Goal: Check status: Verify the current state of an ongoing process or item

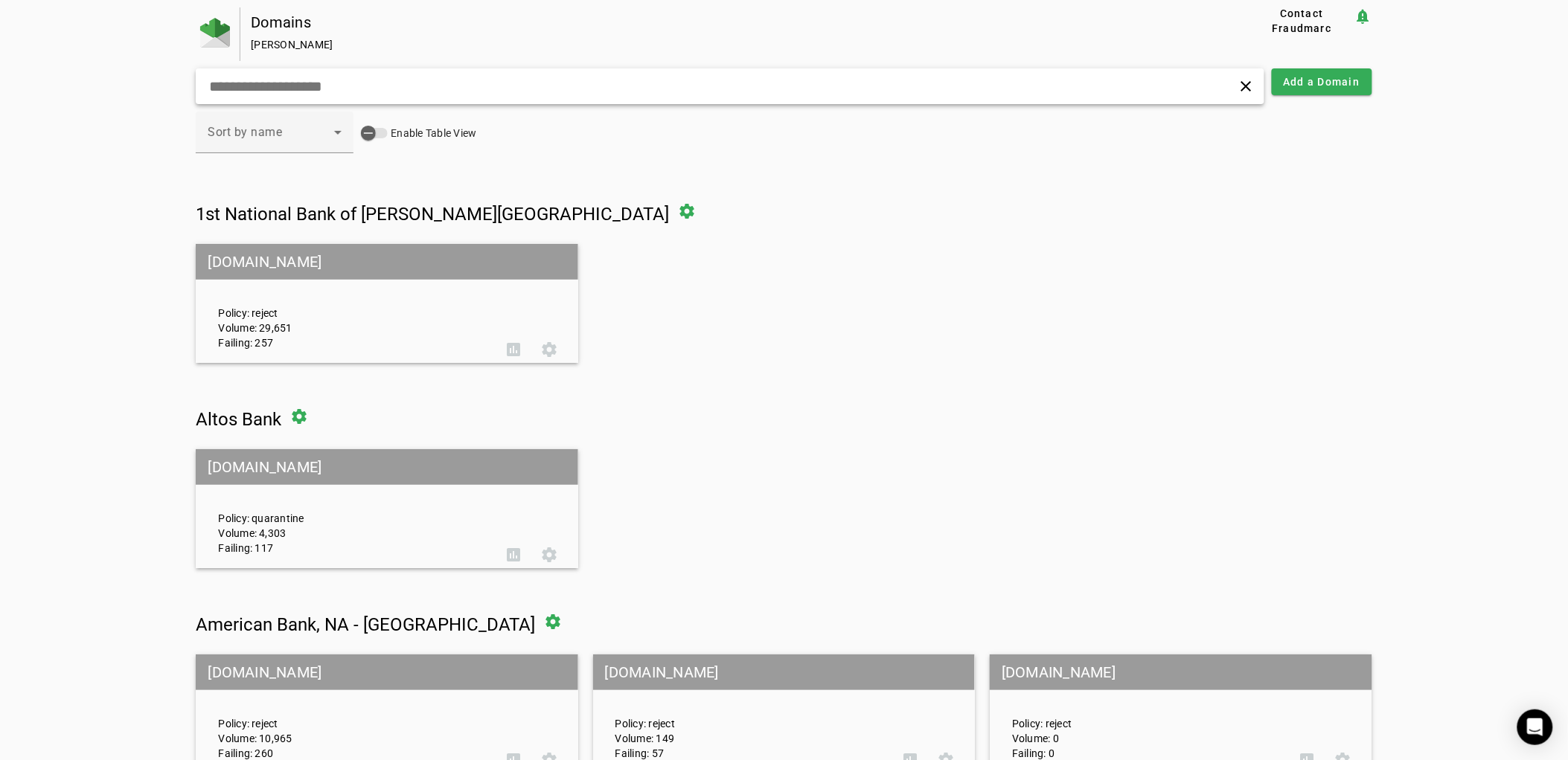
click at [625, 81] on input "text" at bounding box center [501, 85] width 587 height 17
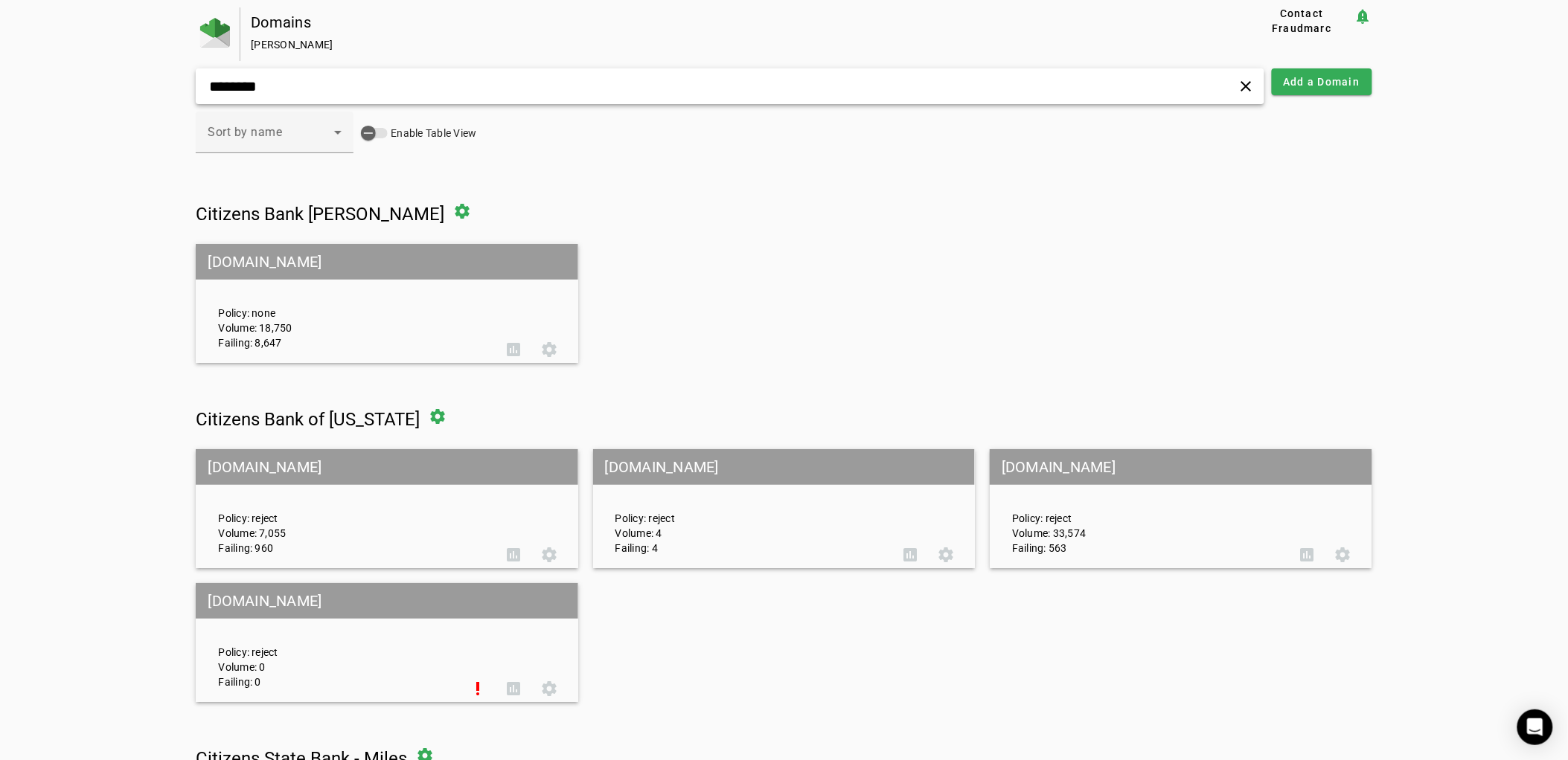
type input "********"
click at [293, 284] on div "Policy: none Volume: 18,750 Failing: 8,647" at bounding box center [351, 303] width 288 height 93
click at [294, 262] on mat-grid-tile-header "[DOMAIN_NAME]" at bounding box center [386, 261] width 381 height 36
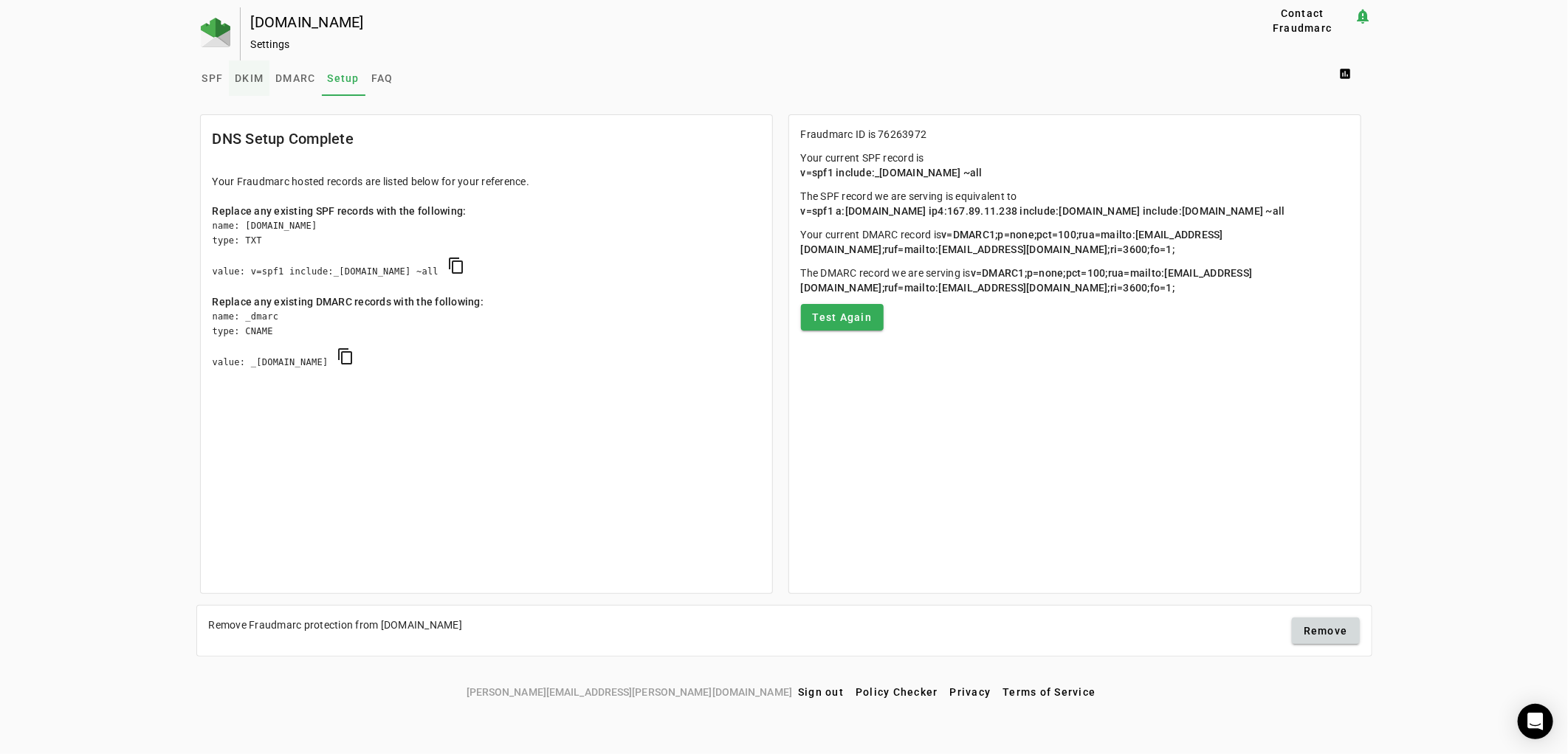
click at [245, 81] on span "DKIM" at bounding box center [249, 77] width 29 height 10
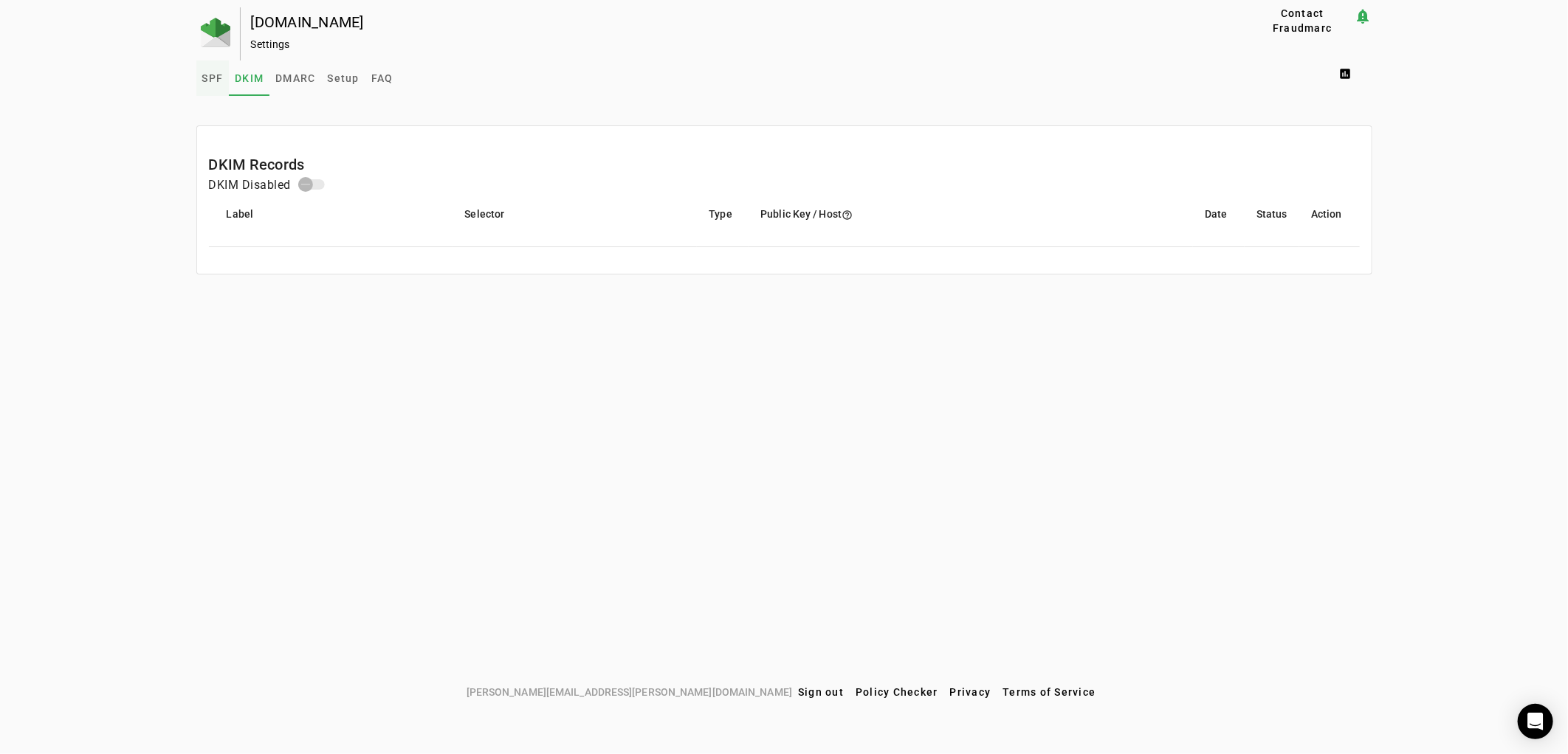
click at [217, 84] on span "SPF" at bounding box center [213, 78] width 22 height 35
click at [297, 85] on span "DMARC" at bounding box center [296, 78] width 40 height 35
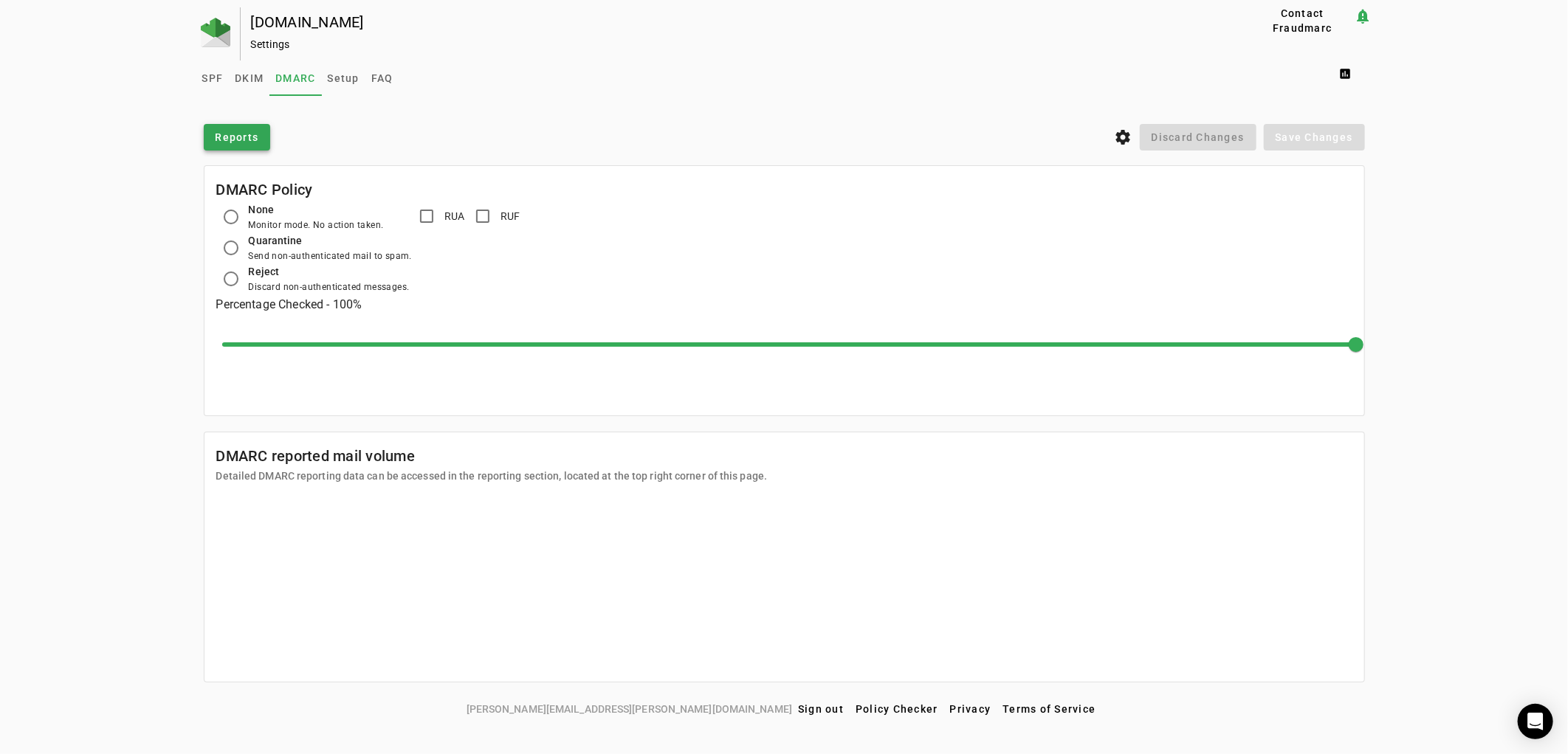
click at [231, 142] on span "Reports" at bounding box center [237, 137] width 44 height 15
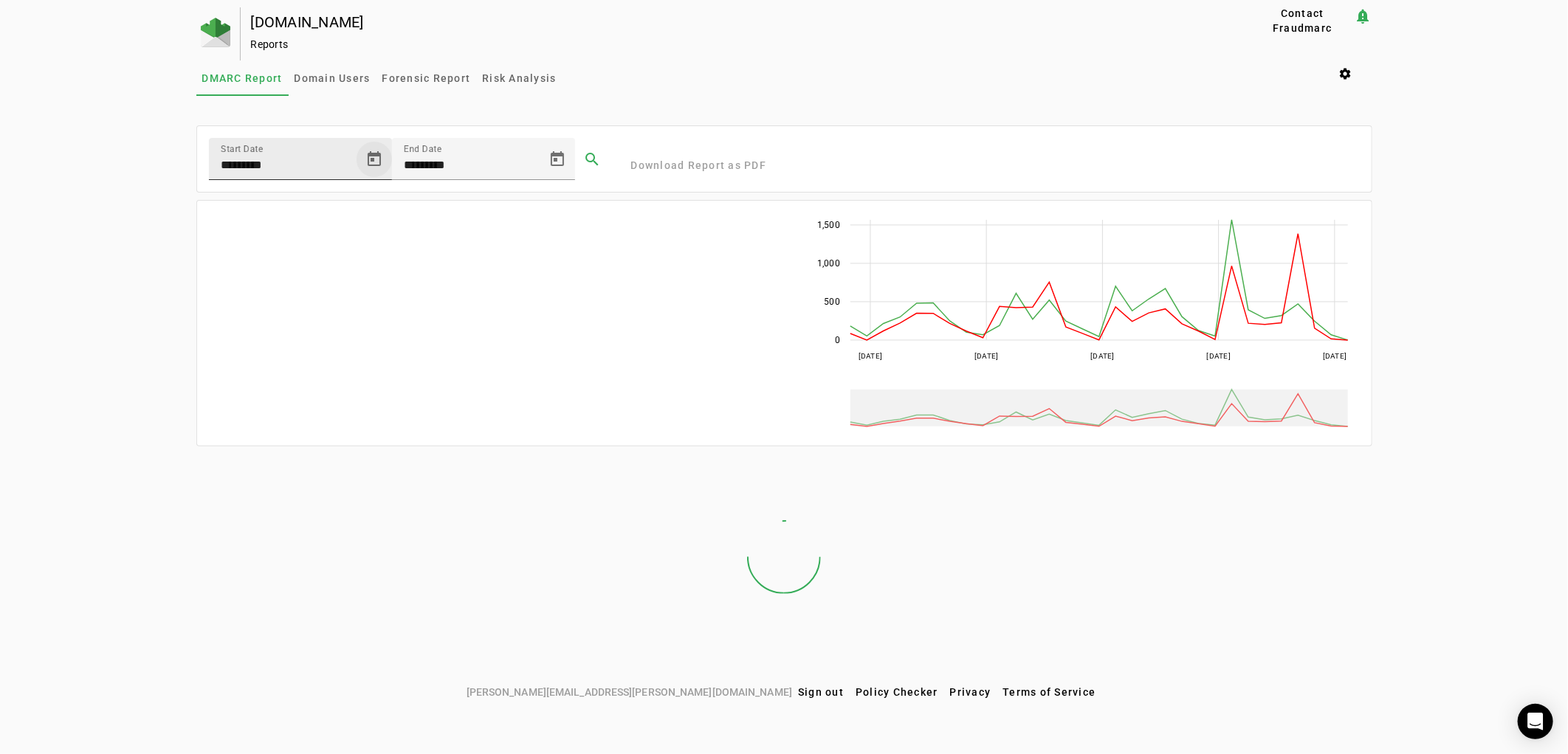
click at [372, 163] on span "Open calendar" at bounding box center [374, 159] width 35 height 35
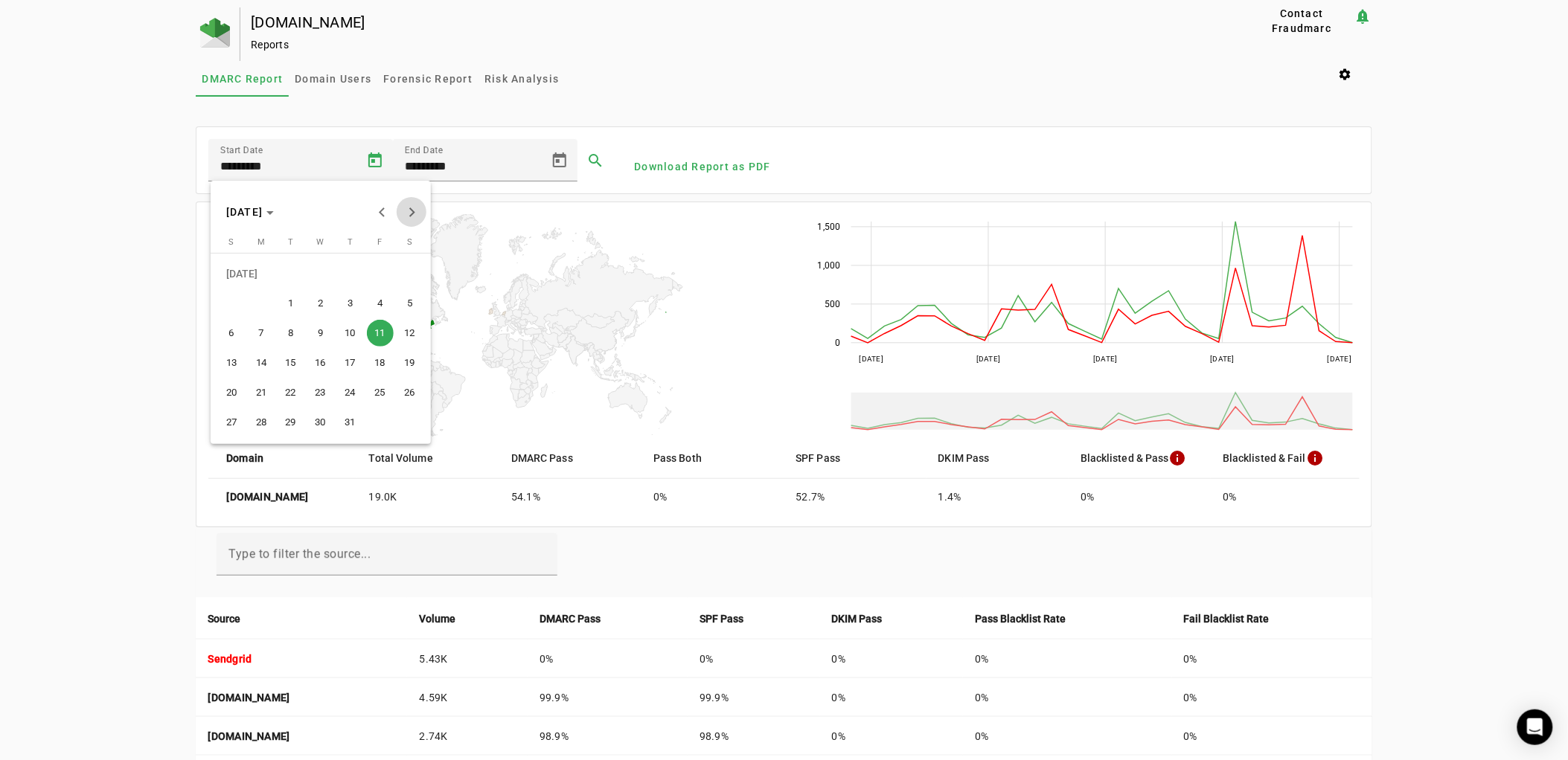
click at [410, 204] on span "Next month" at bounding box center [412, 212] width 29 height 29
click at [262, 308] on span "4" at bounding box center [260, 303] width 27 height 27
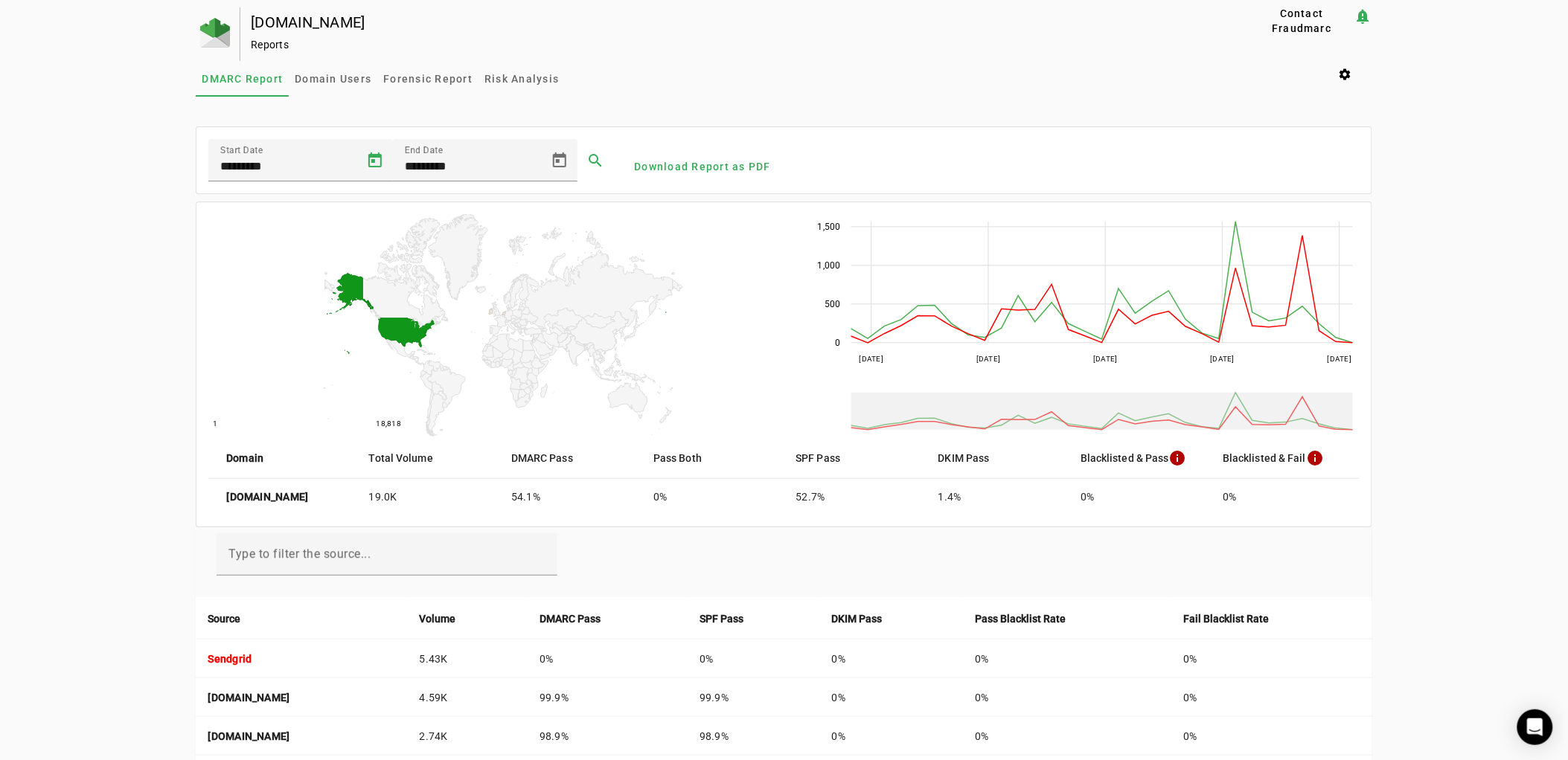
type input "********"
click at [555, 157] on span "Open calendar" at bounding box center [559, 160] width 36 height 36
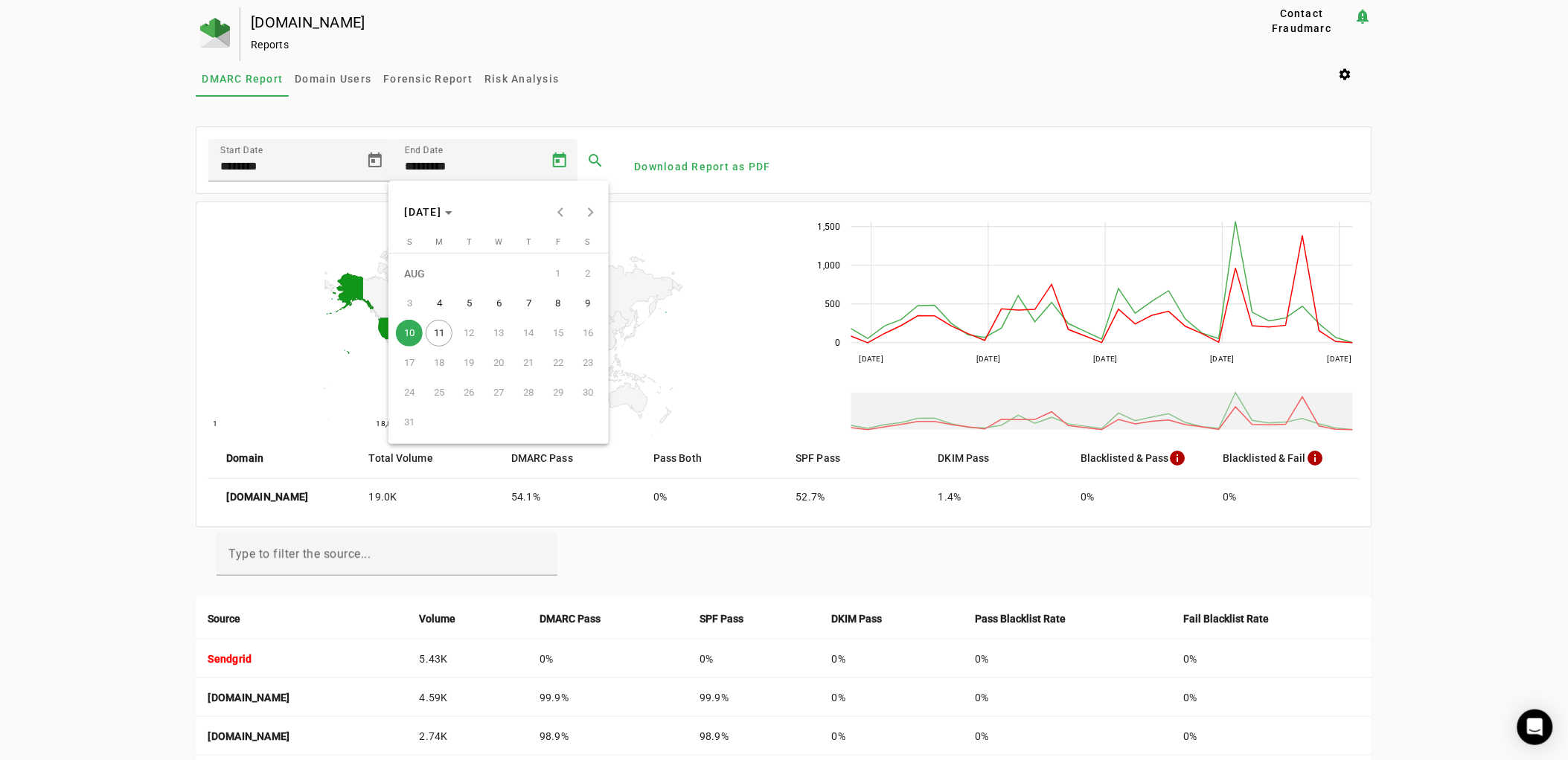
click at [553, 310] on span "8" at bounding box center [558, 303] width 27 height 27
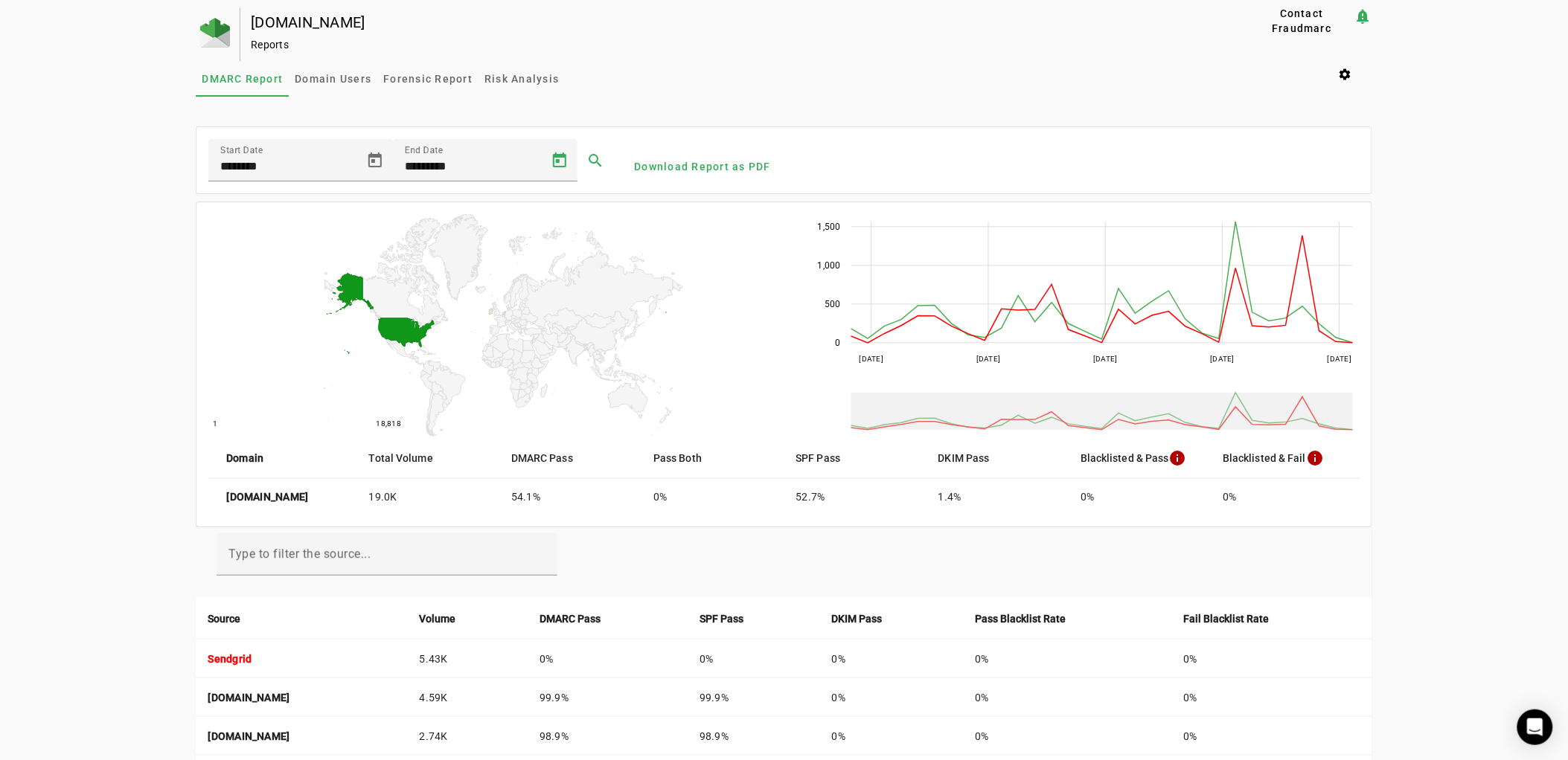
type input "********"
click at [582, 158] on span at bounding box center [595, 160] width 36 height 36
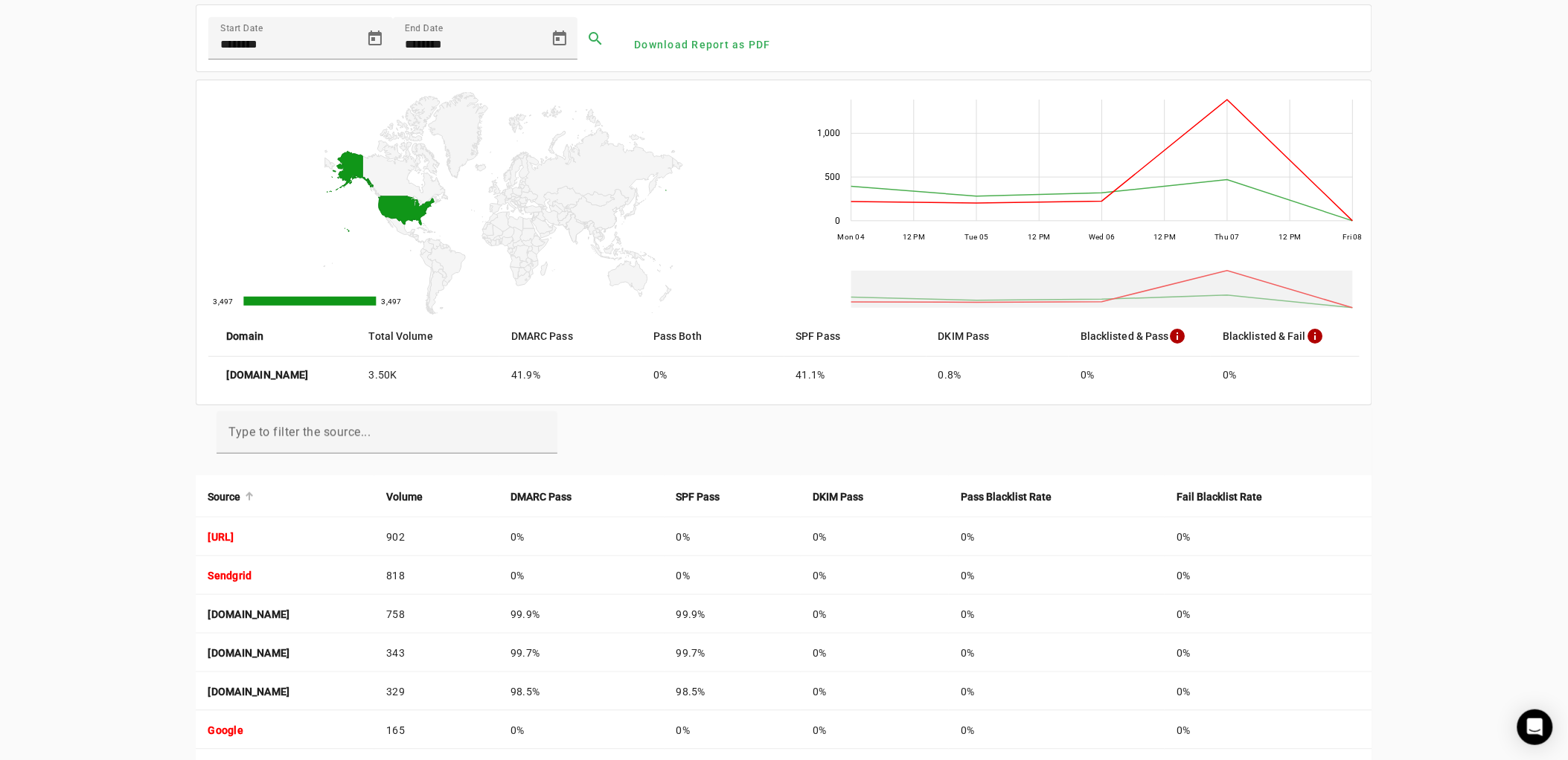
scroll to position [83, 0]
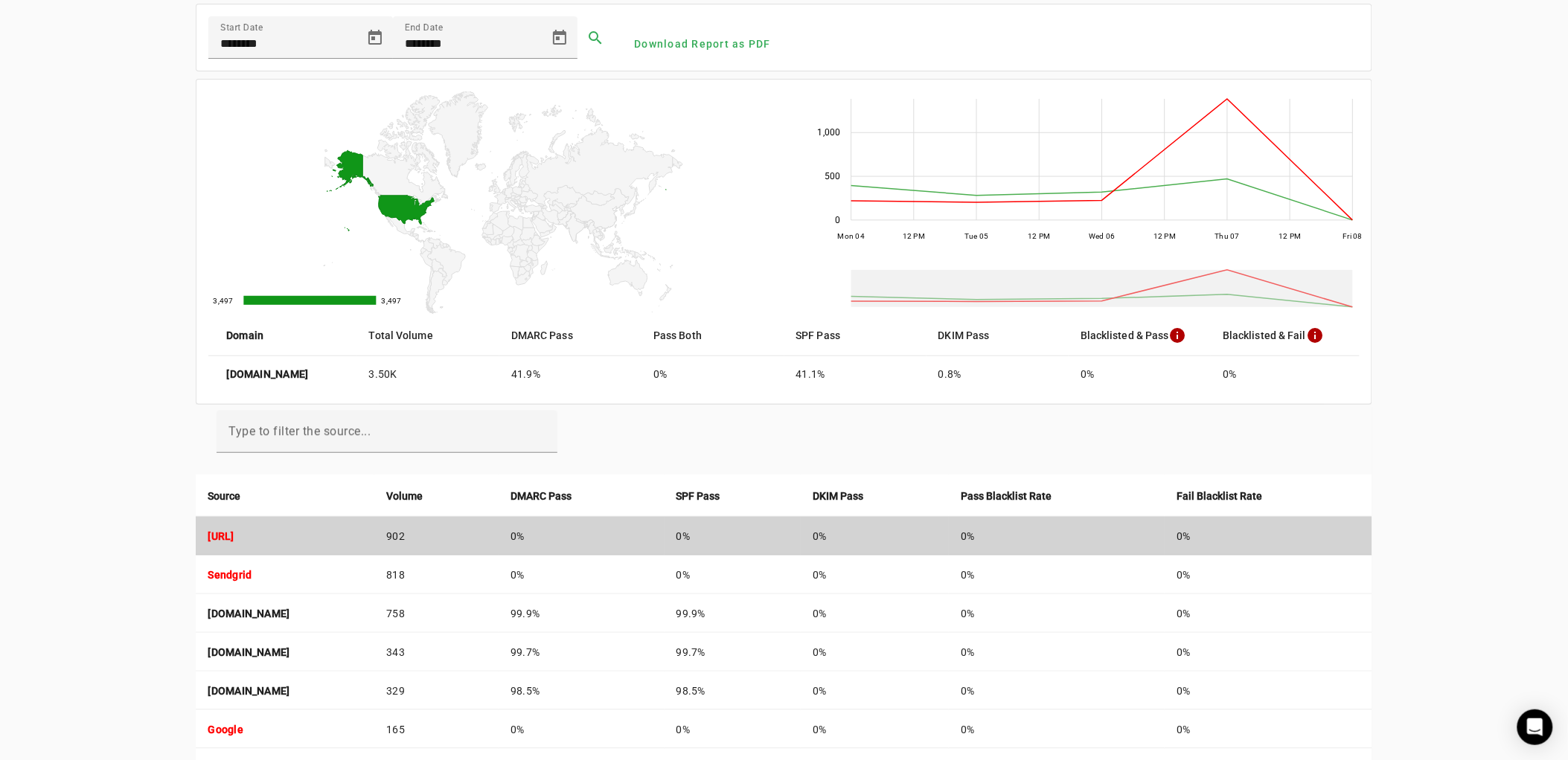
click at [234, 539] on strong "[URL]" at bounding box center [220, 536] width 26 height 12
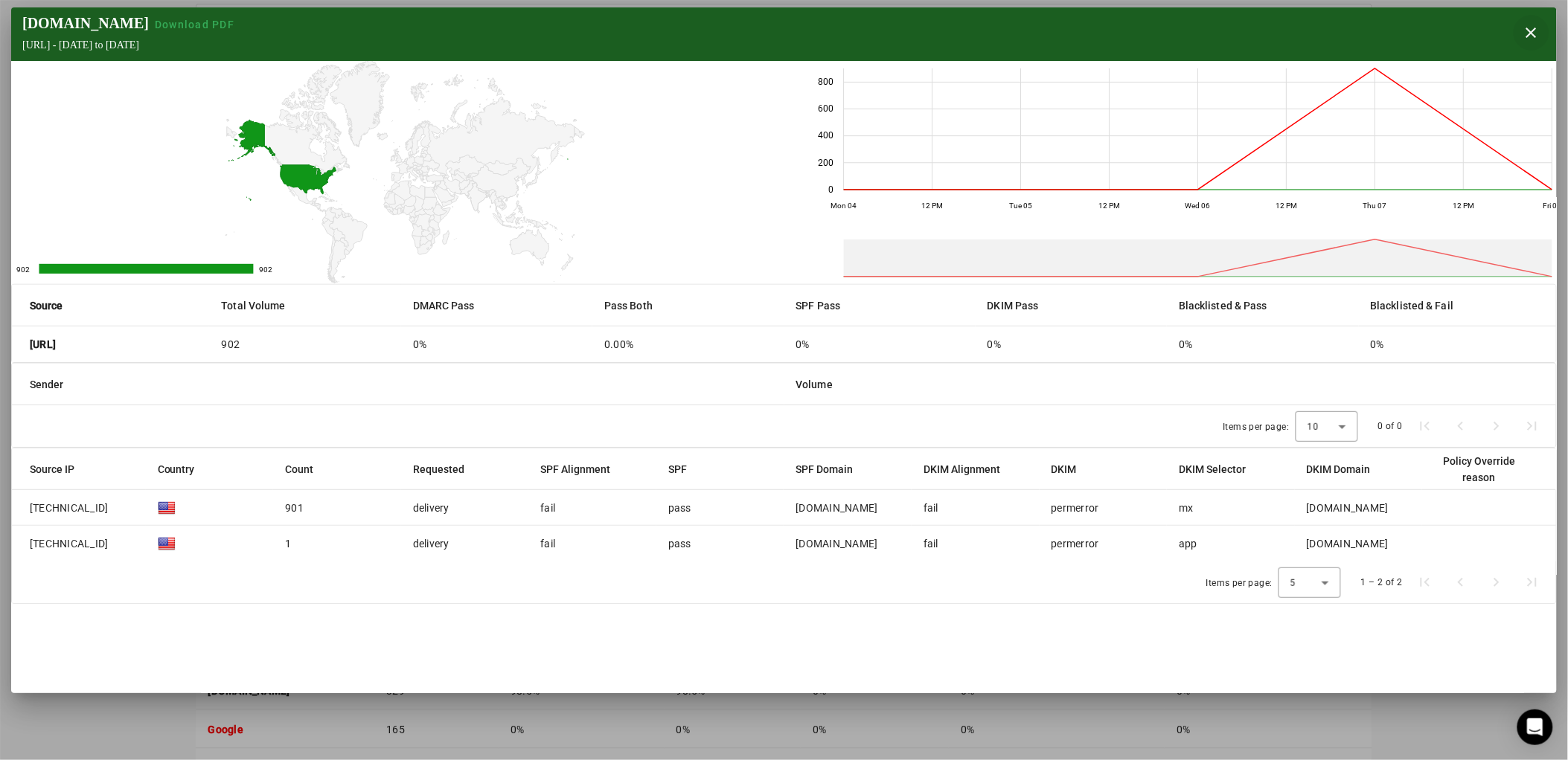
click at [1542, 32] on span "button" at bounding box center [1531, 32] width 36 height 36
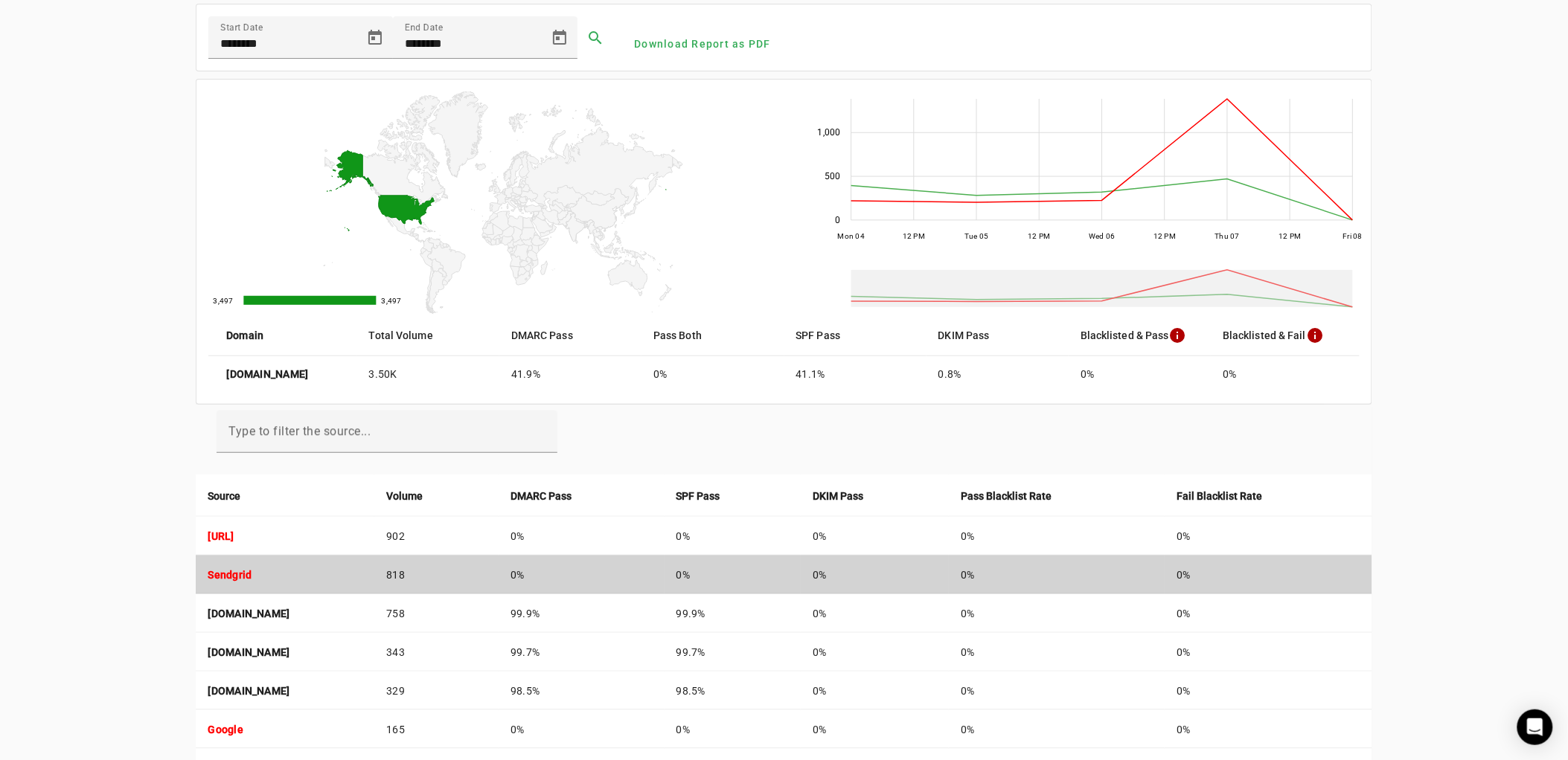
click at [222, 578] on td "Sendgrid" at bounding box center [284, 575] width 179 height 39
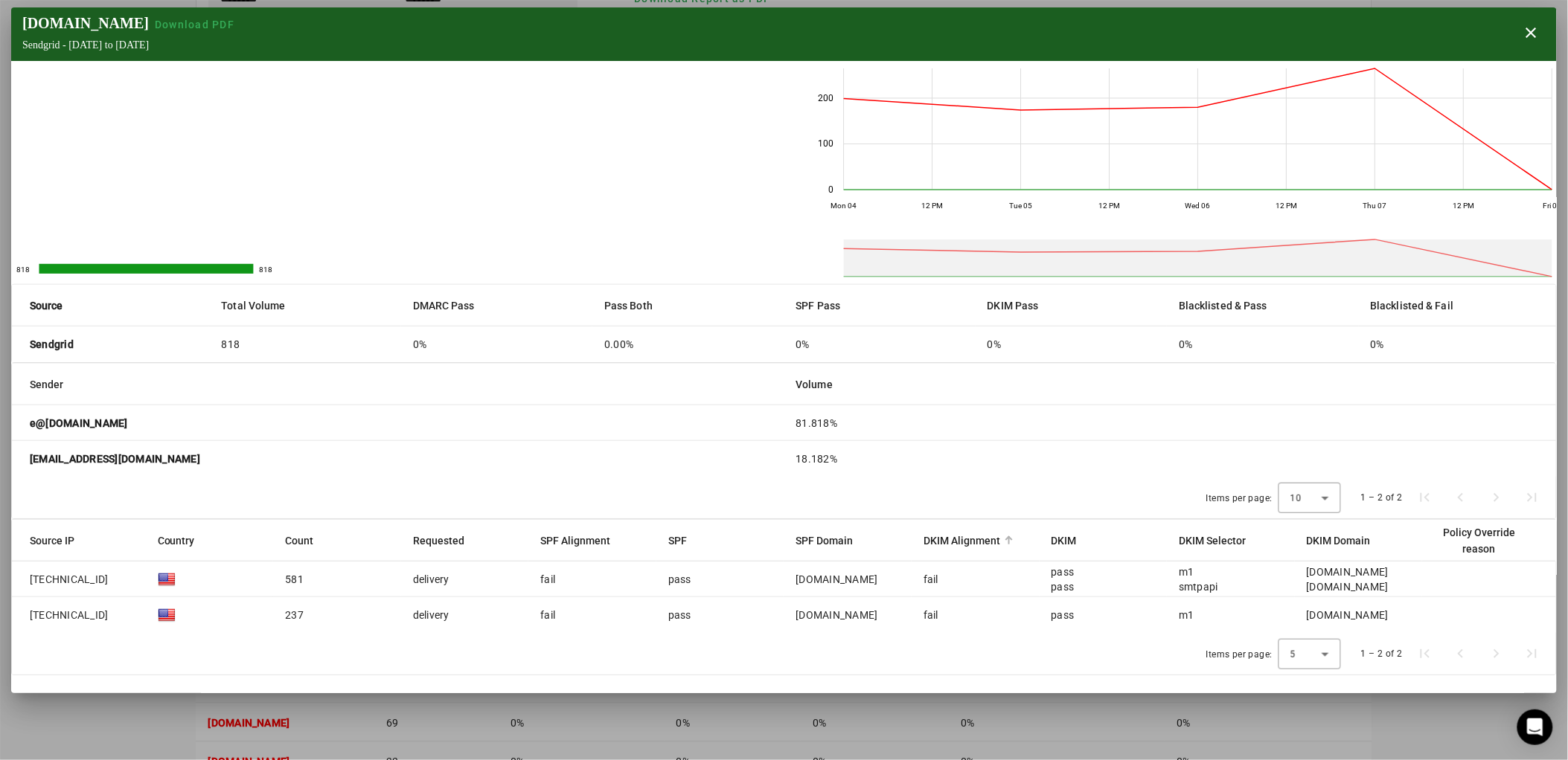
scroll to position [165, 0]
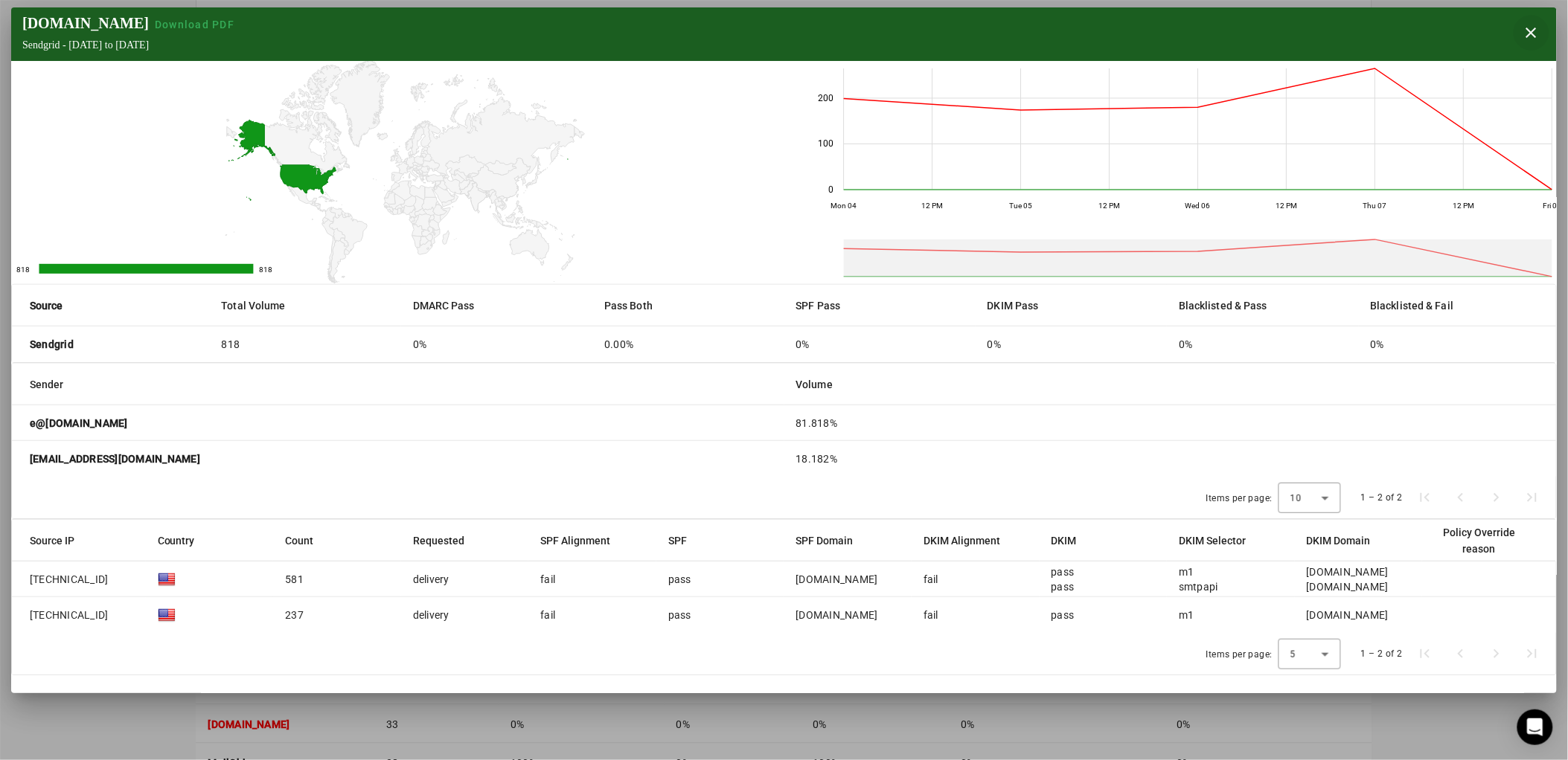
click at [1540, 25] on span "button" at bounding box center [1531, 32] width 36 height 36
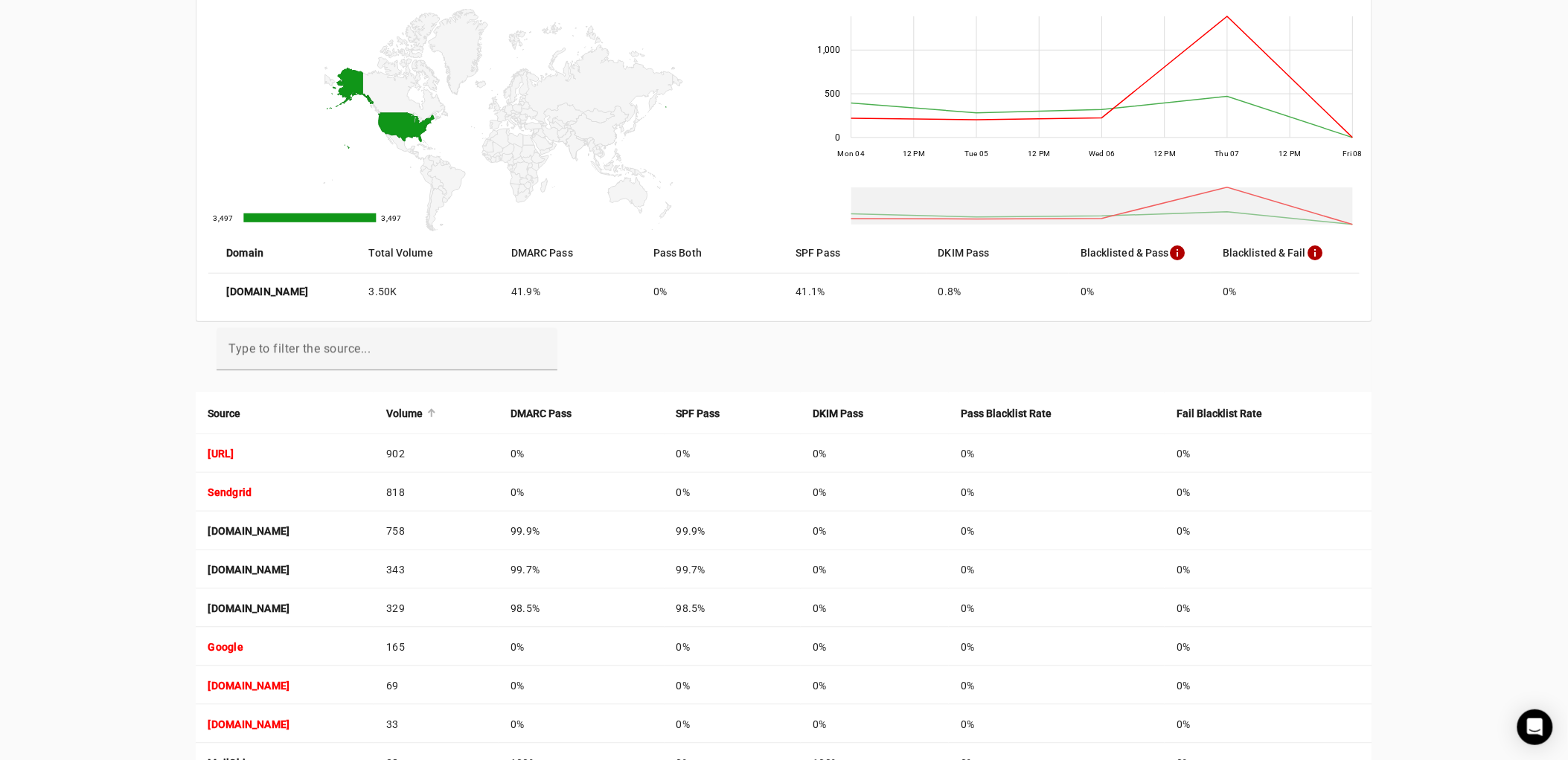
click at [423, 415] on strong "Volume" at bounding box center [404, 413] width 37 height 17
drag, startPoint x: 536, startPoint y: 415, endPoint x: 523, endPoint y: 410, distance: 13.9
click at [423, 410] on strong "Volume" at bounding box center [404, 413] width 37 height 17
click at [571, 405] on strong "DMARC Pass" at bounding box center [541, 413] width 61 height 17
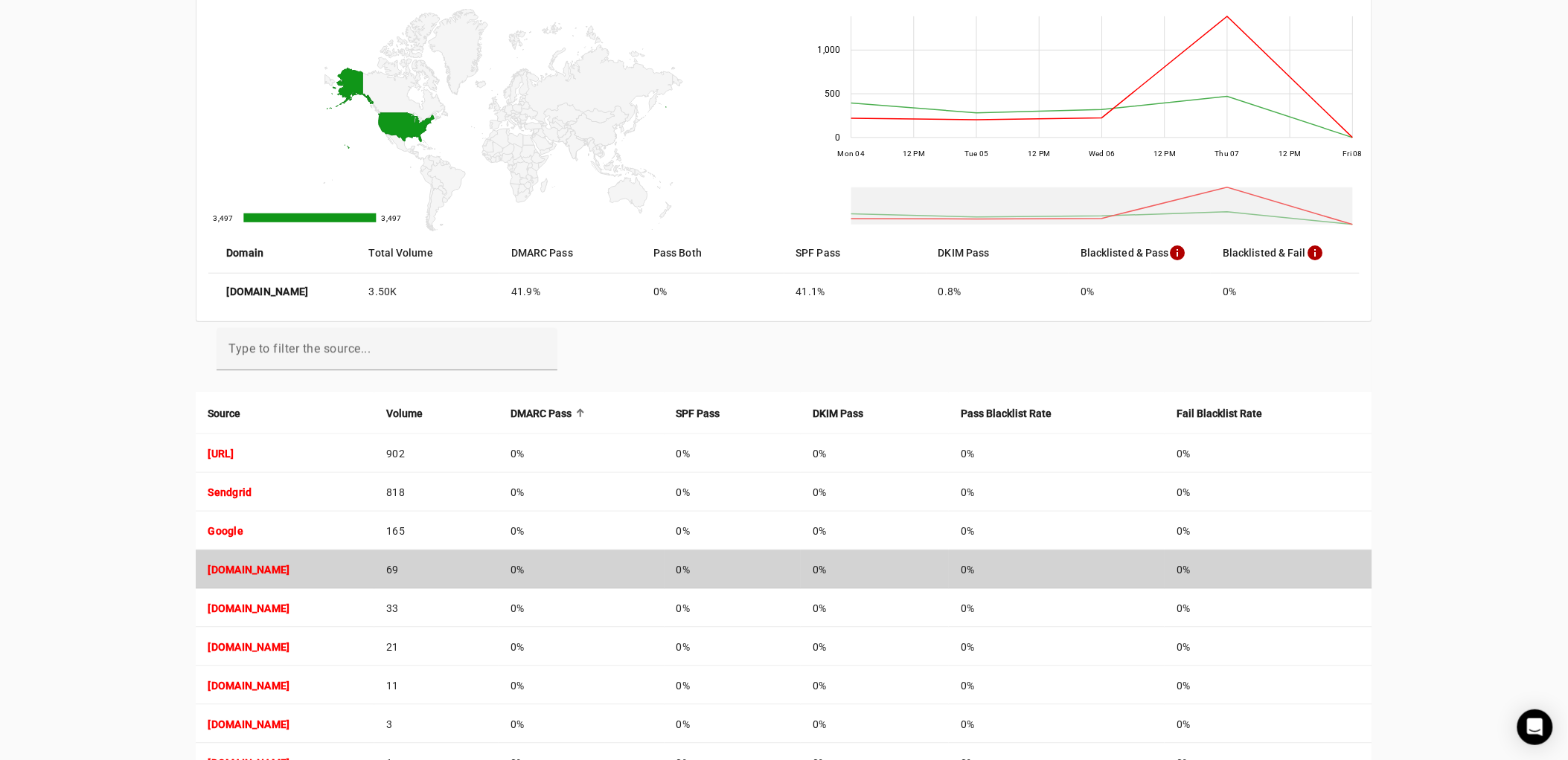
click at [279, 570] on strong "[DOMAIN_NAME]" at bounding box center [248, 569] width 82 height 12
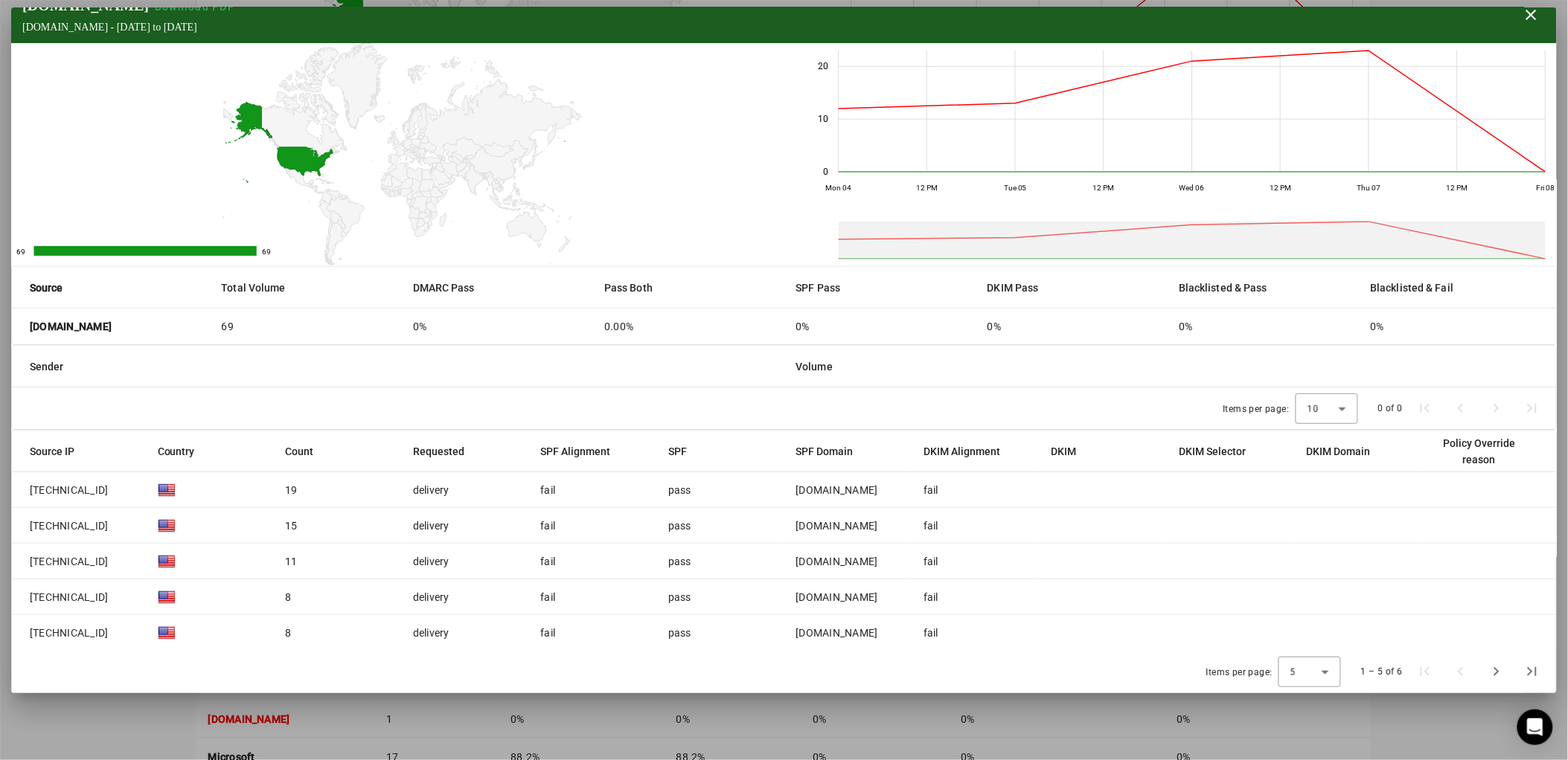
scroll to position [0, 0]
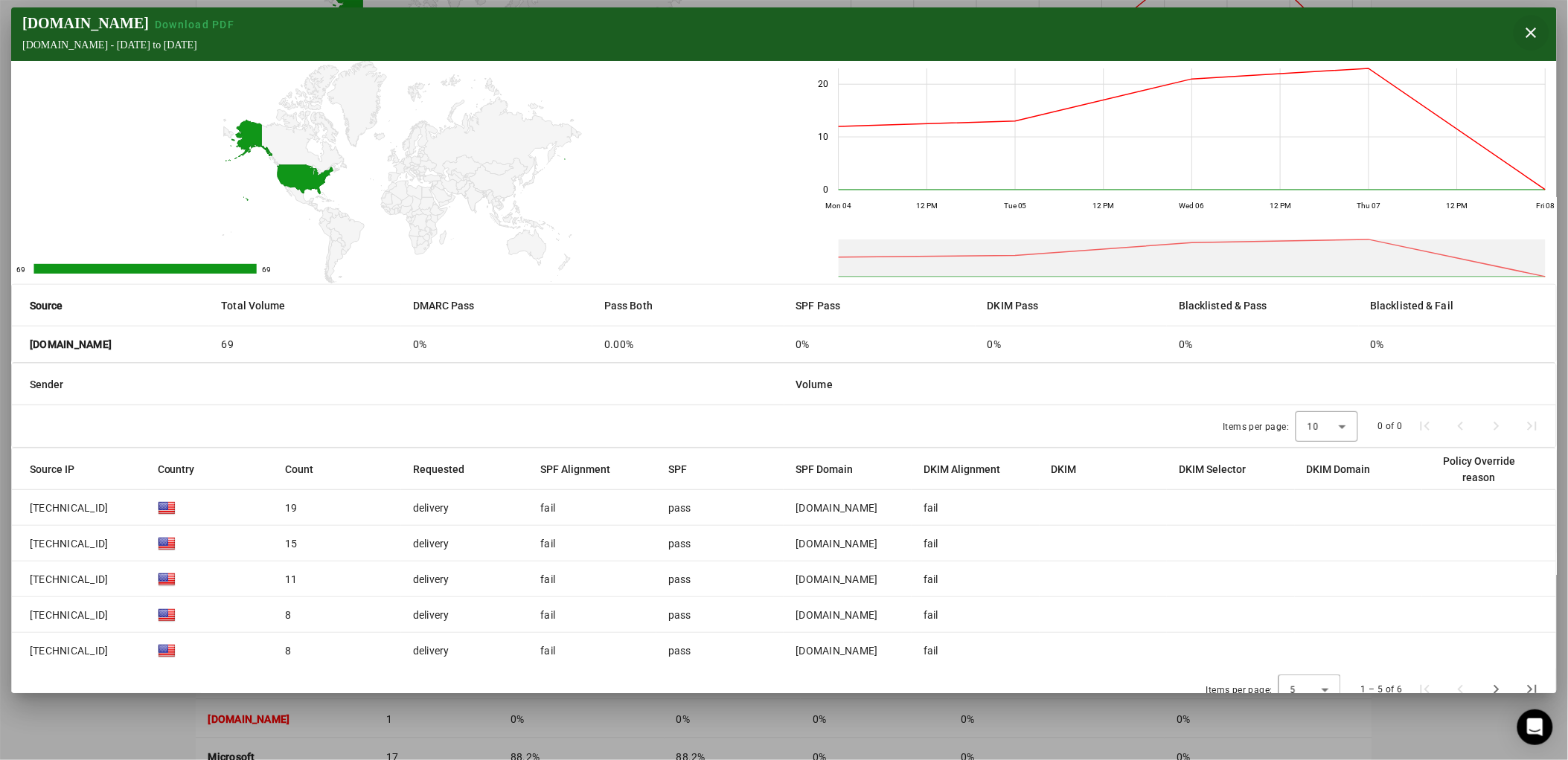
click at [1529, 40] on span "button" at bounding box center [1531, 32] width 36 height 36
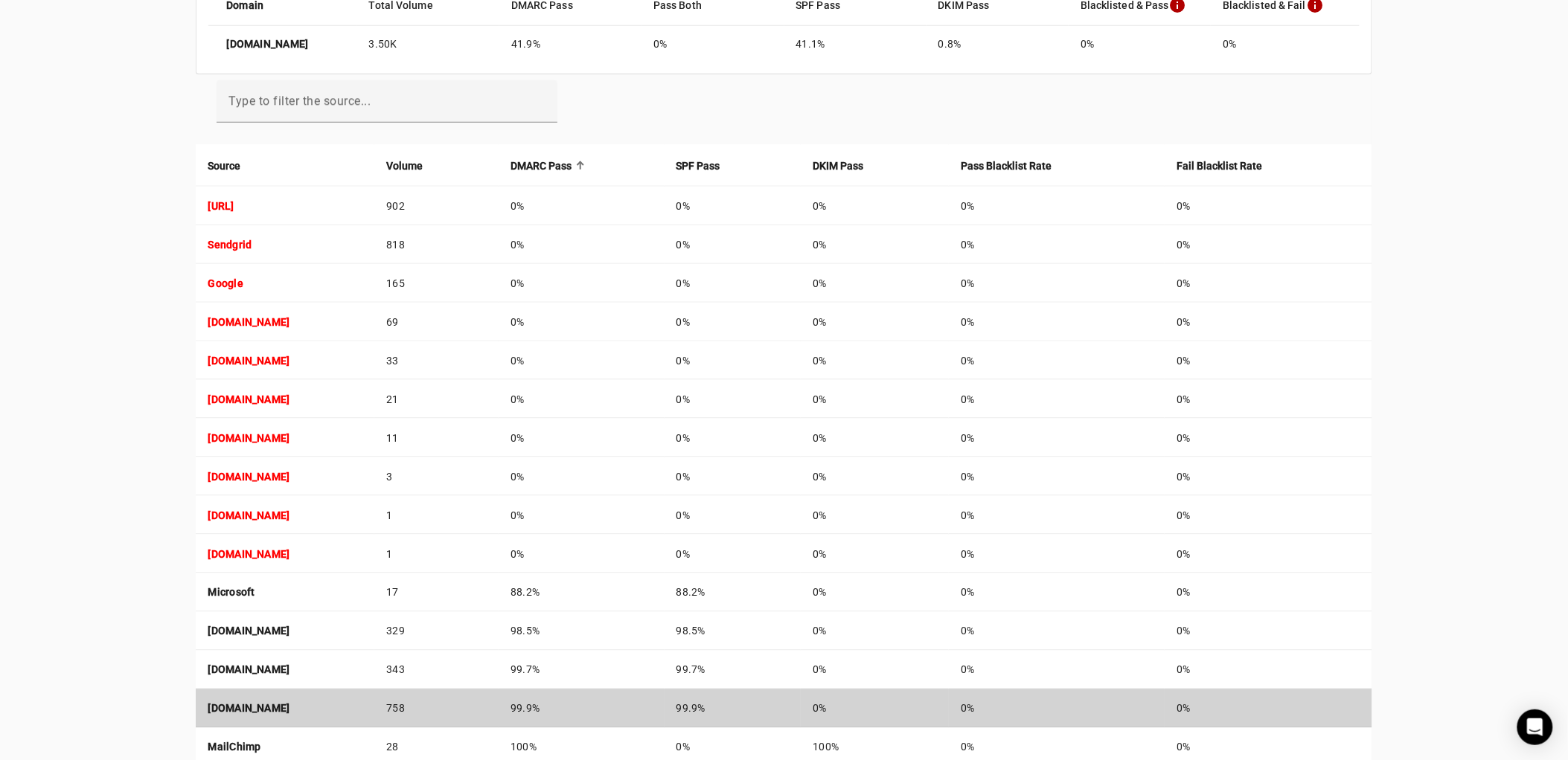
scroll to position [491, 0]
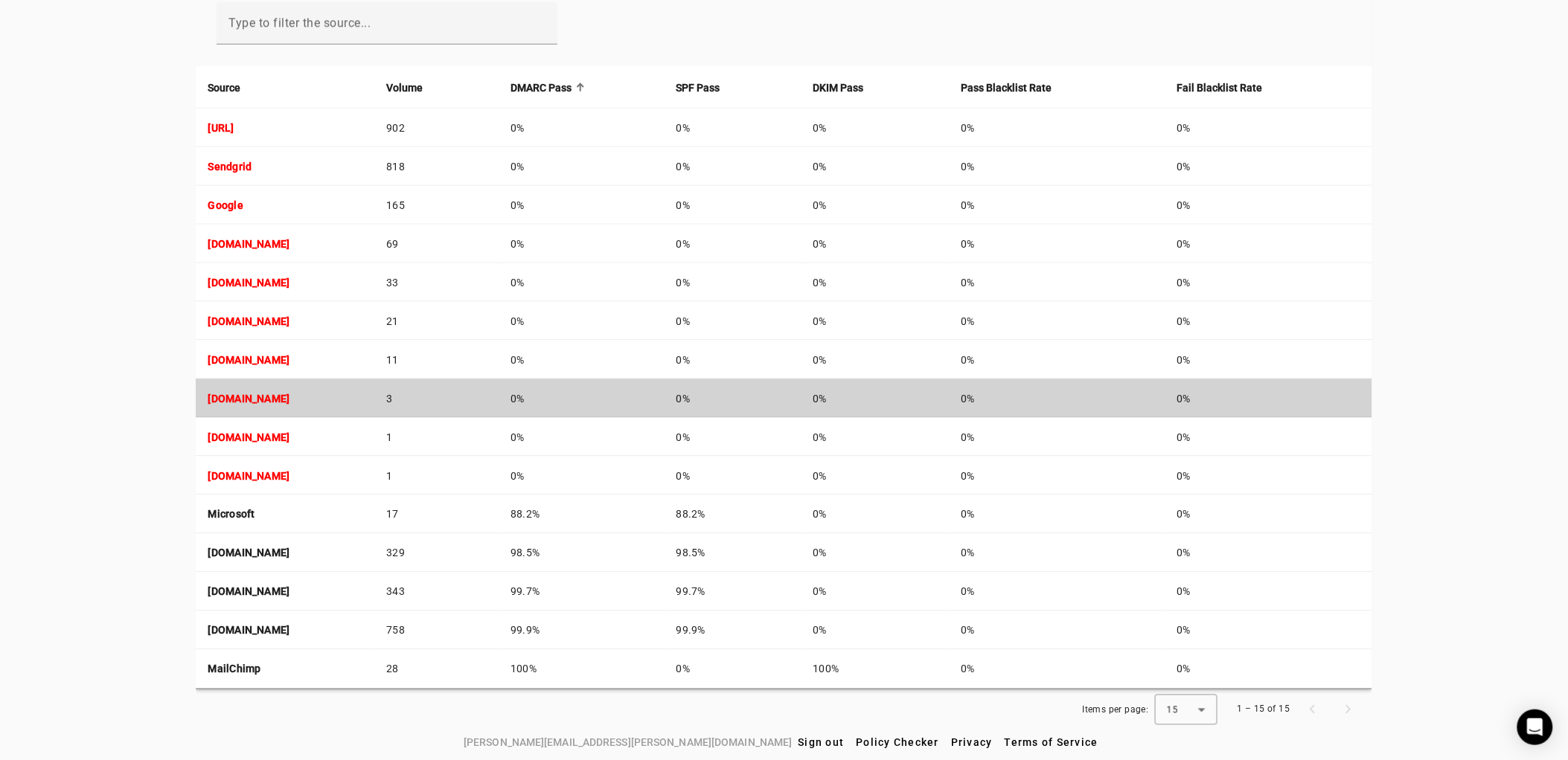
click at [374, 392] on td "[DOMAIN_NAME]" at bounding box center [284, 399] width 179 height 39
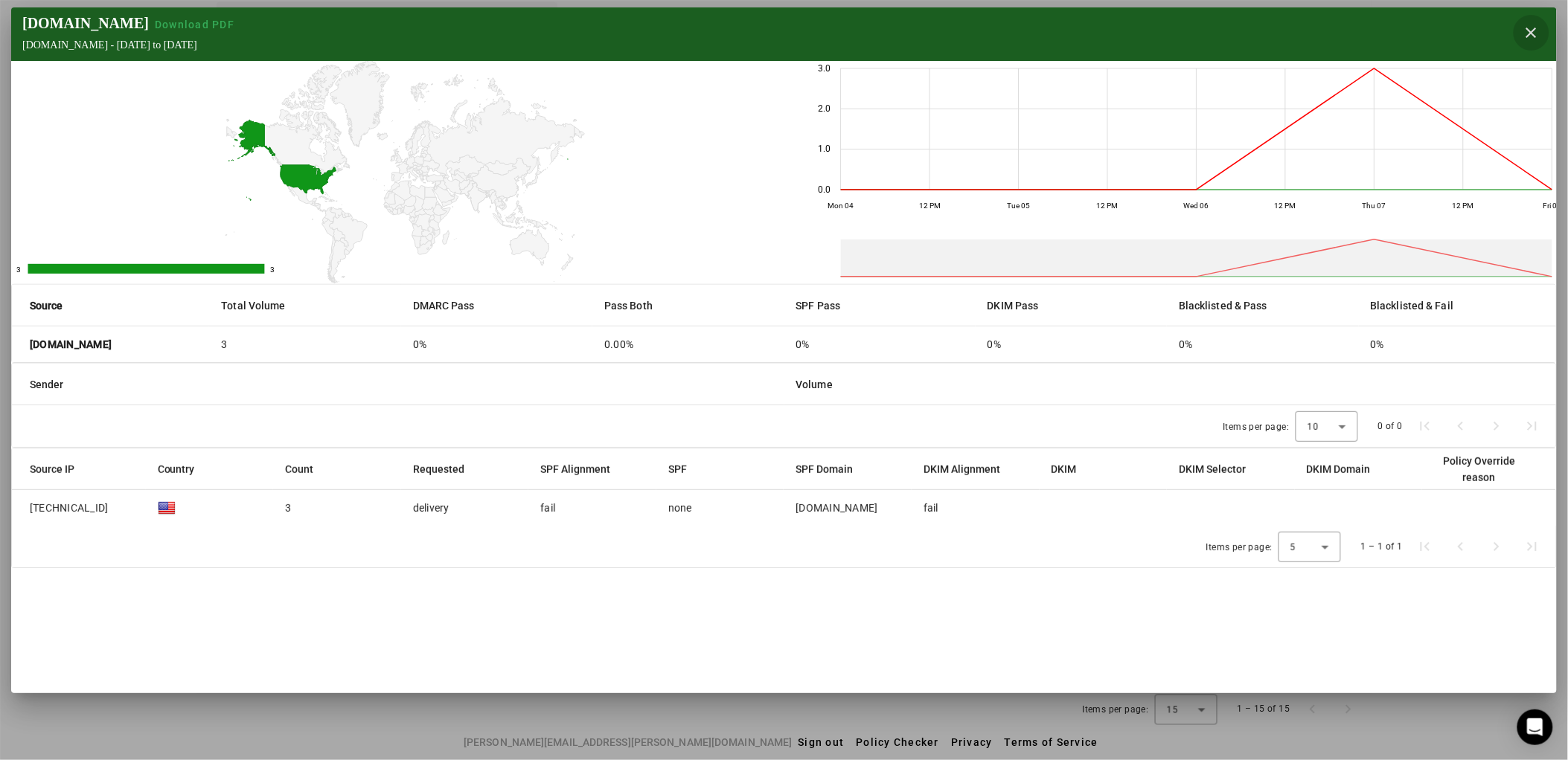
click at [1534, 29] on span "button" at bounding box center [1531, 32] width 36 height 36
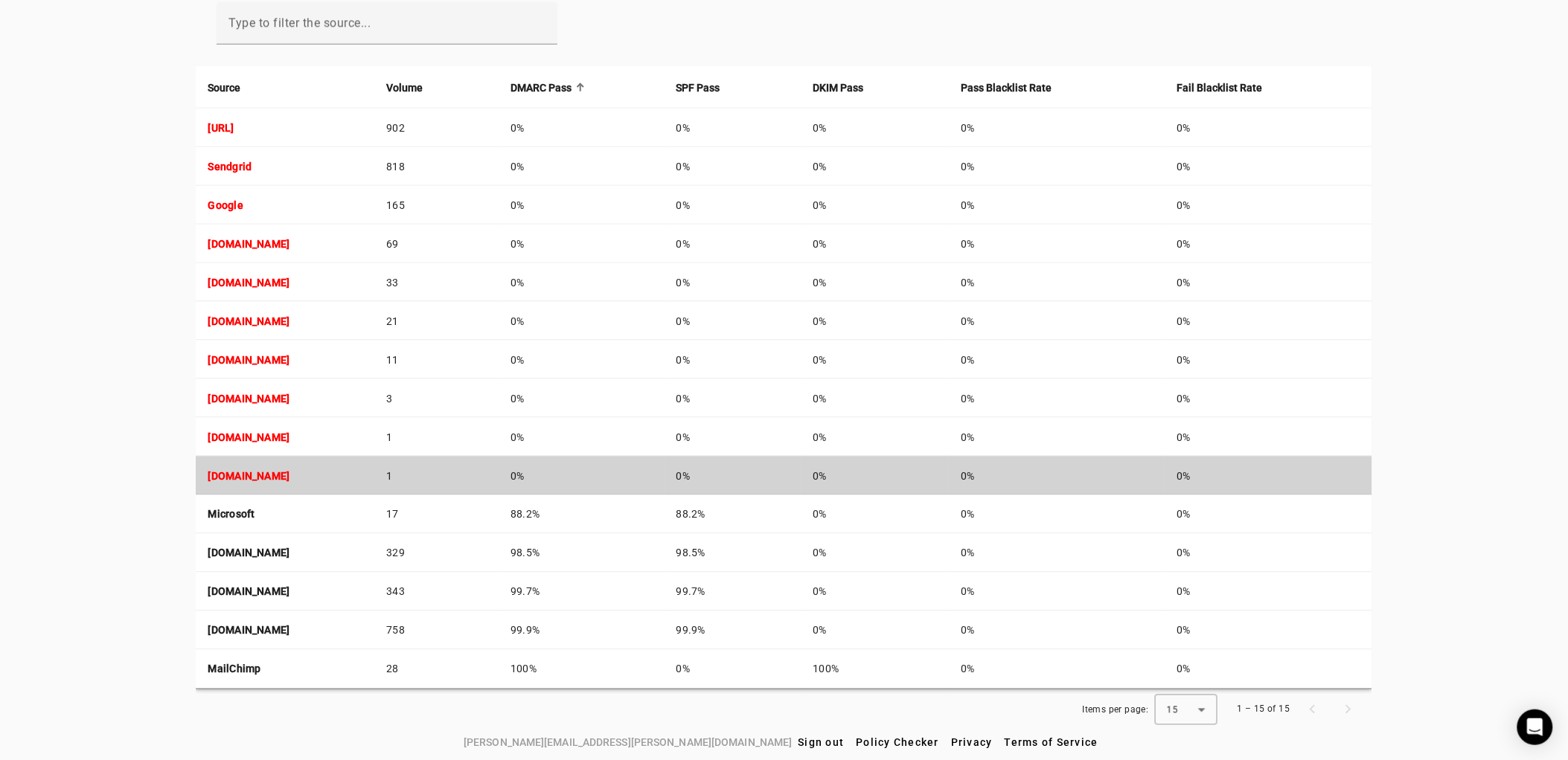
click at [226, 478] on strong "[DOMAIN_NAME]" at bounding box center [248, 476] width 82 height 12
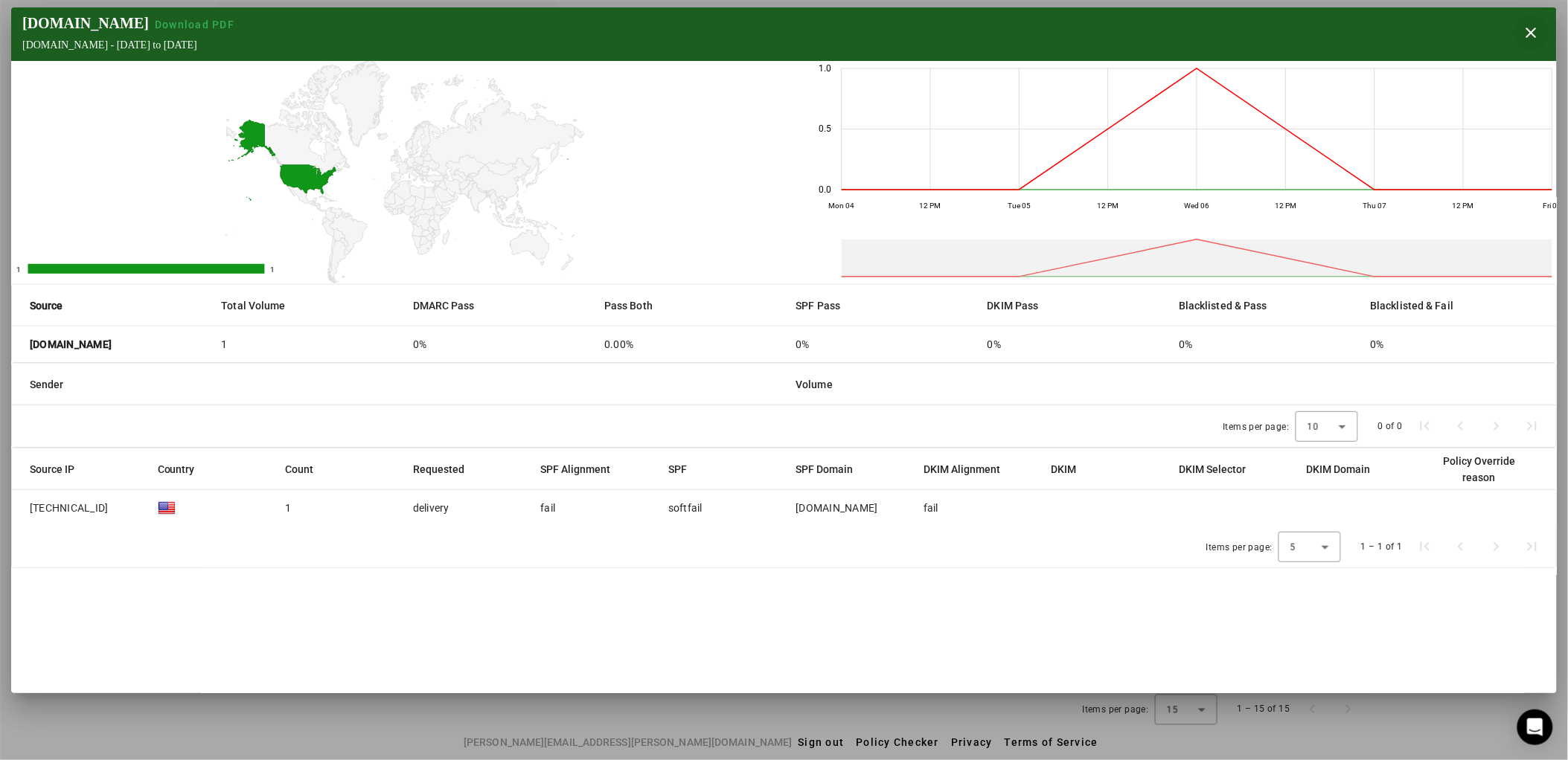
click at [1539, 22] on span "button" at bounding box center [1531, 32] width 36 height 36
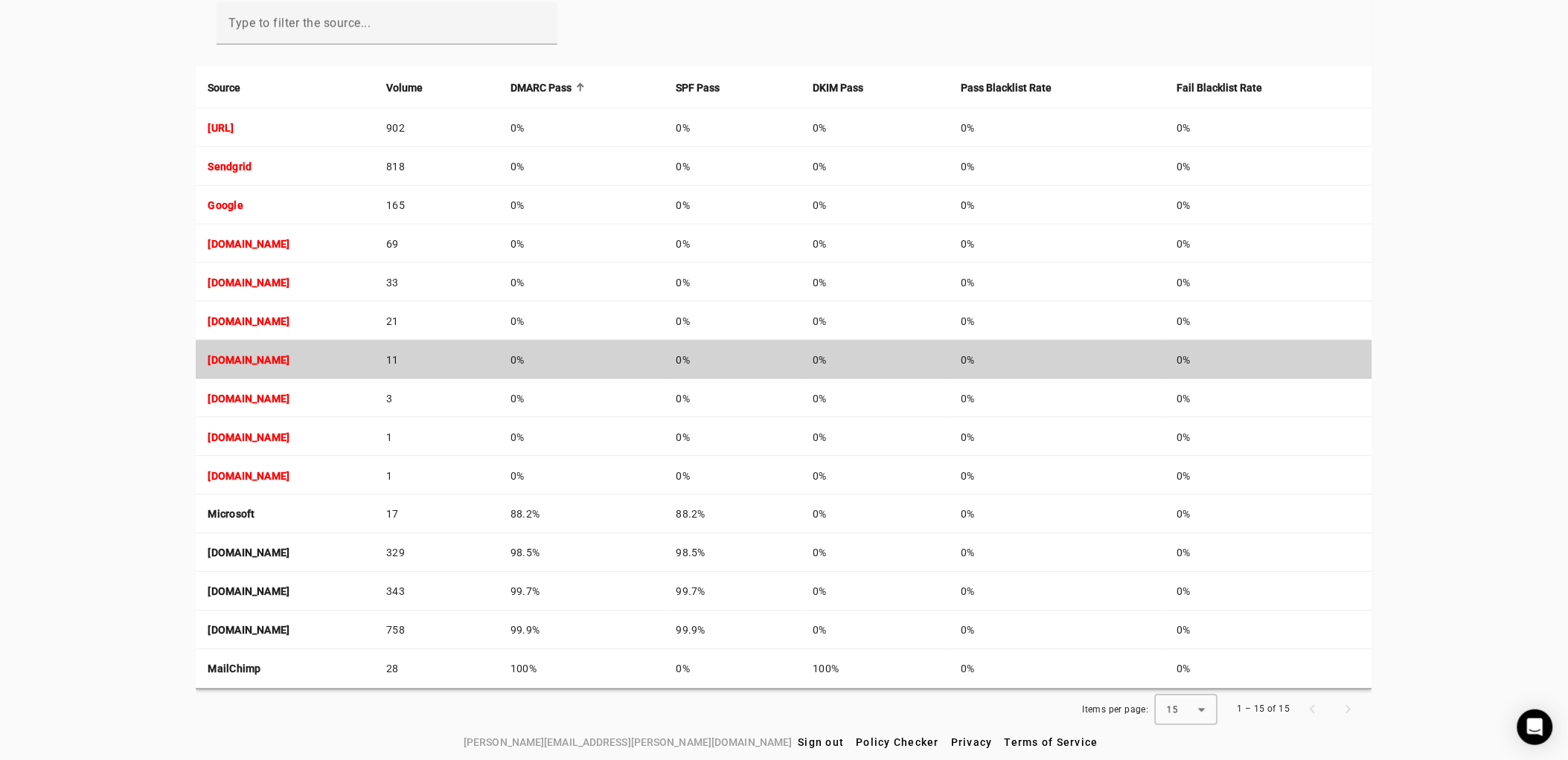
scroll to position [0, 0]
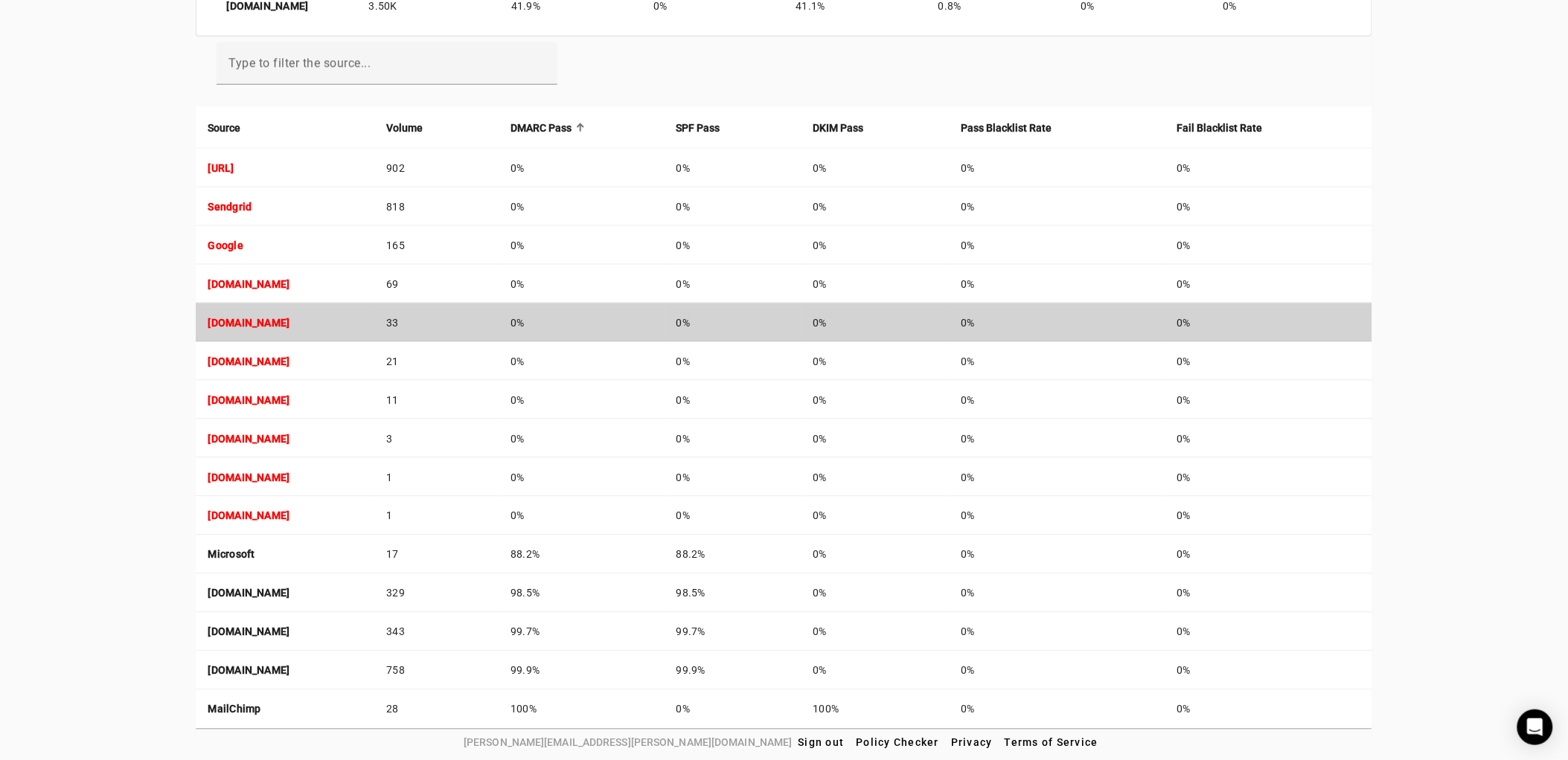
click at [287, 317] on strong "[DOMAIN_NAME]" at bounding box center [248, 323] width 82 height 12
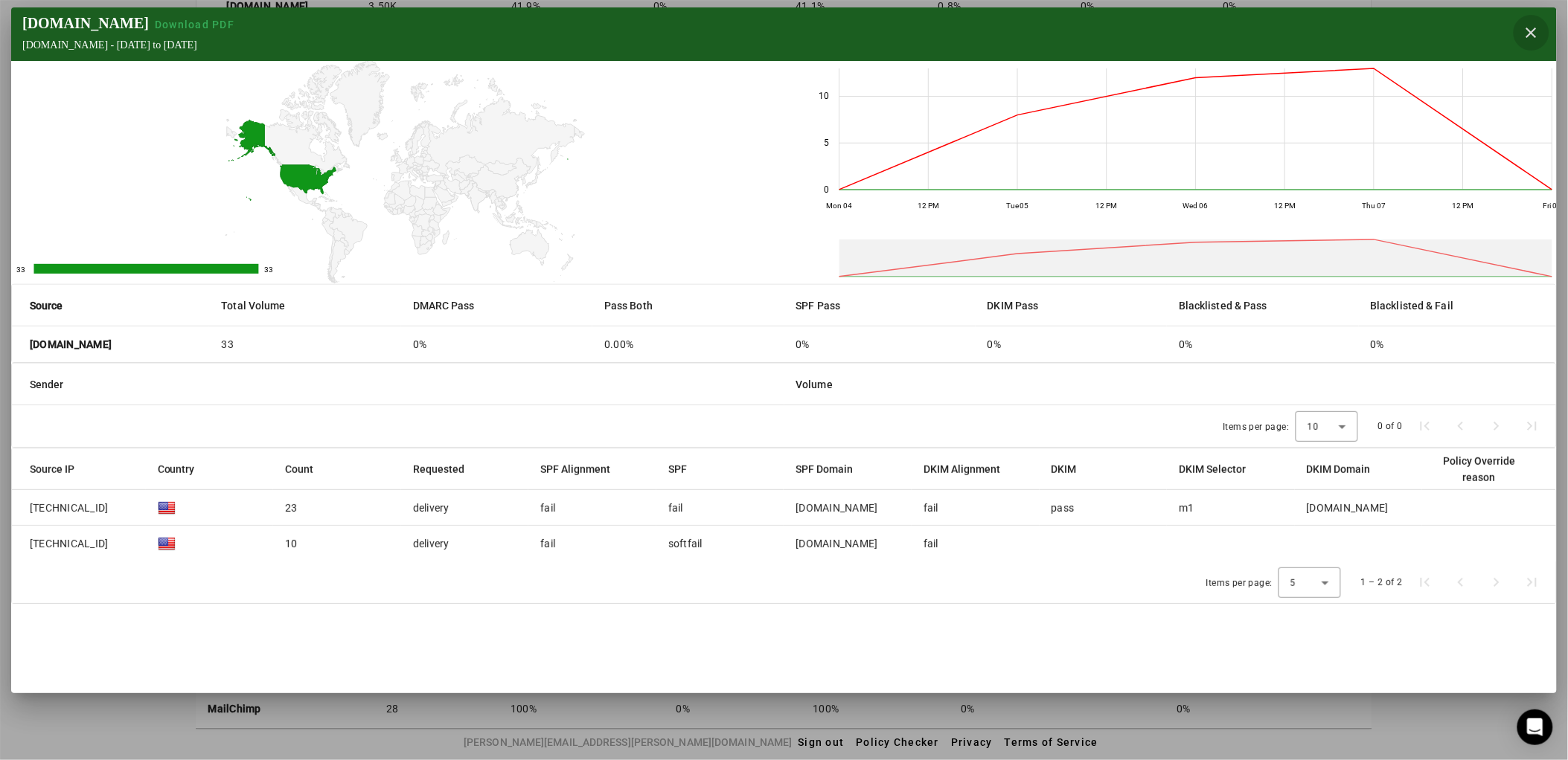
click at [1530, 32] on span "button" at bounding box center [1531, 32] width 36 height 36
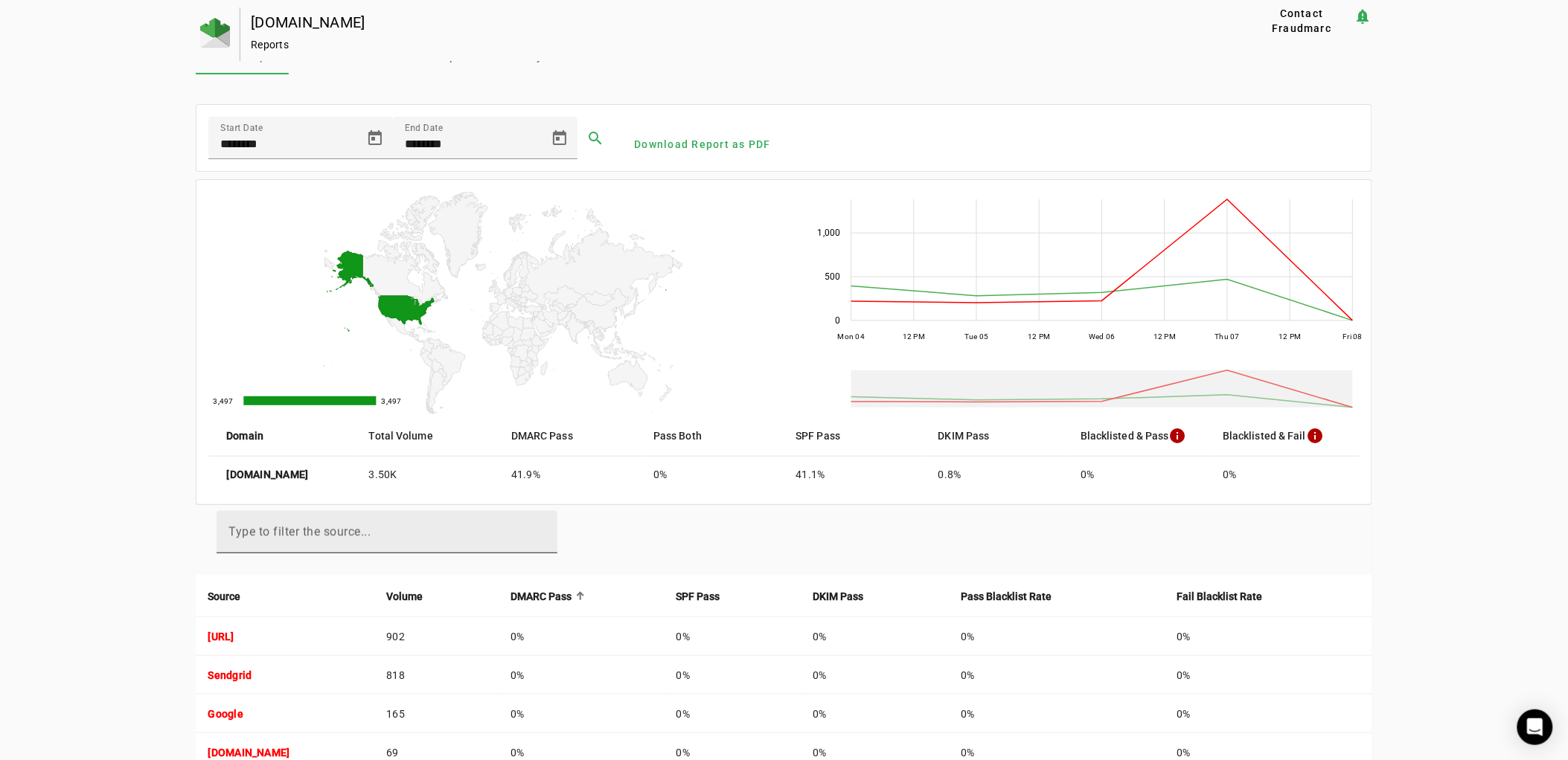
scroll to position [40, 0]
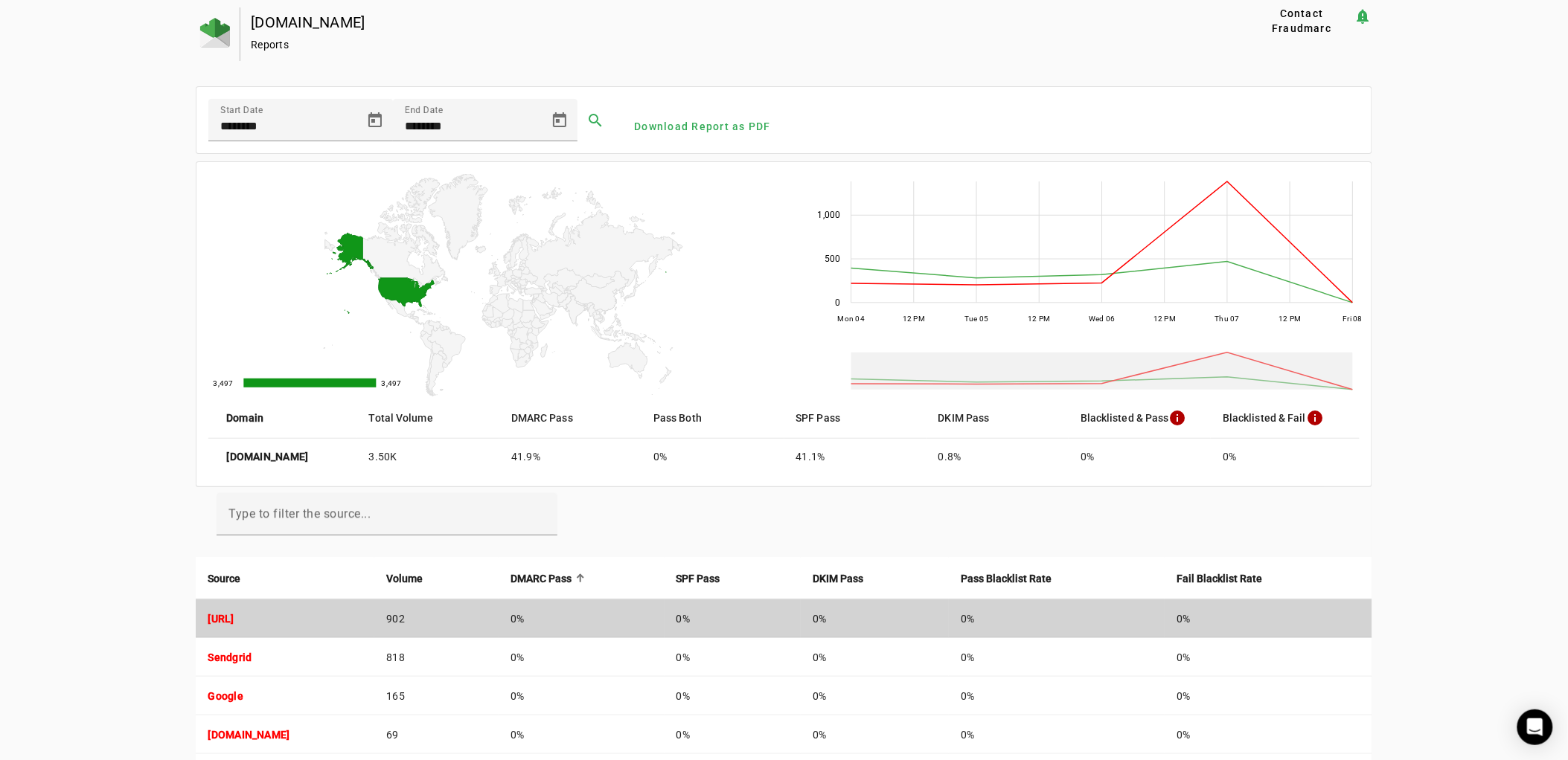
click at [282, 623] on td "[URL]" at bounding box center [284, 619] width 179 height 39
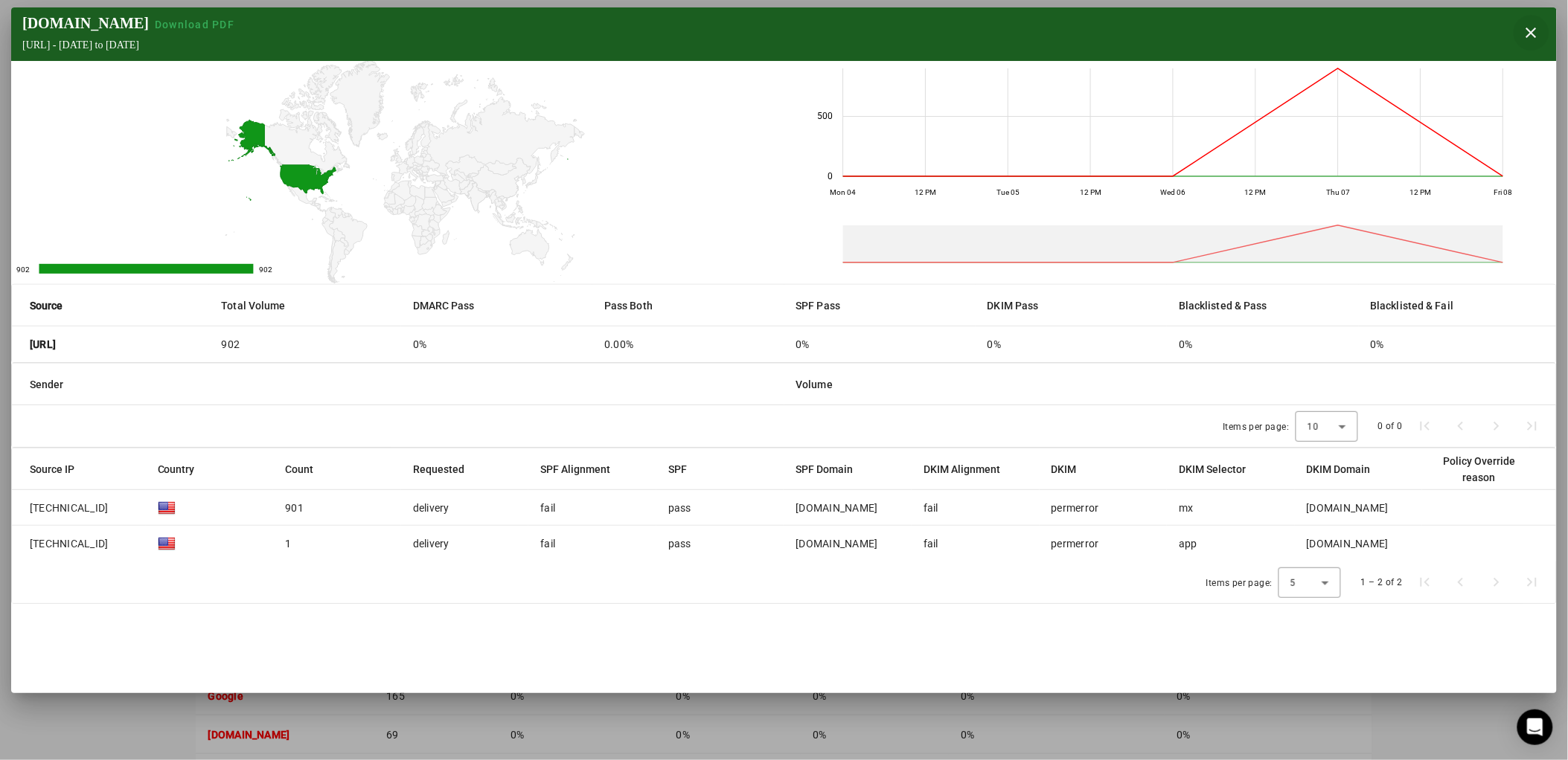
click at [1541, 38] on span "button" at bounding box center [1531, 32] width 36 height 36
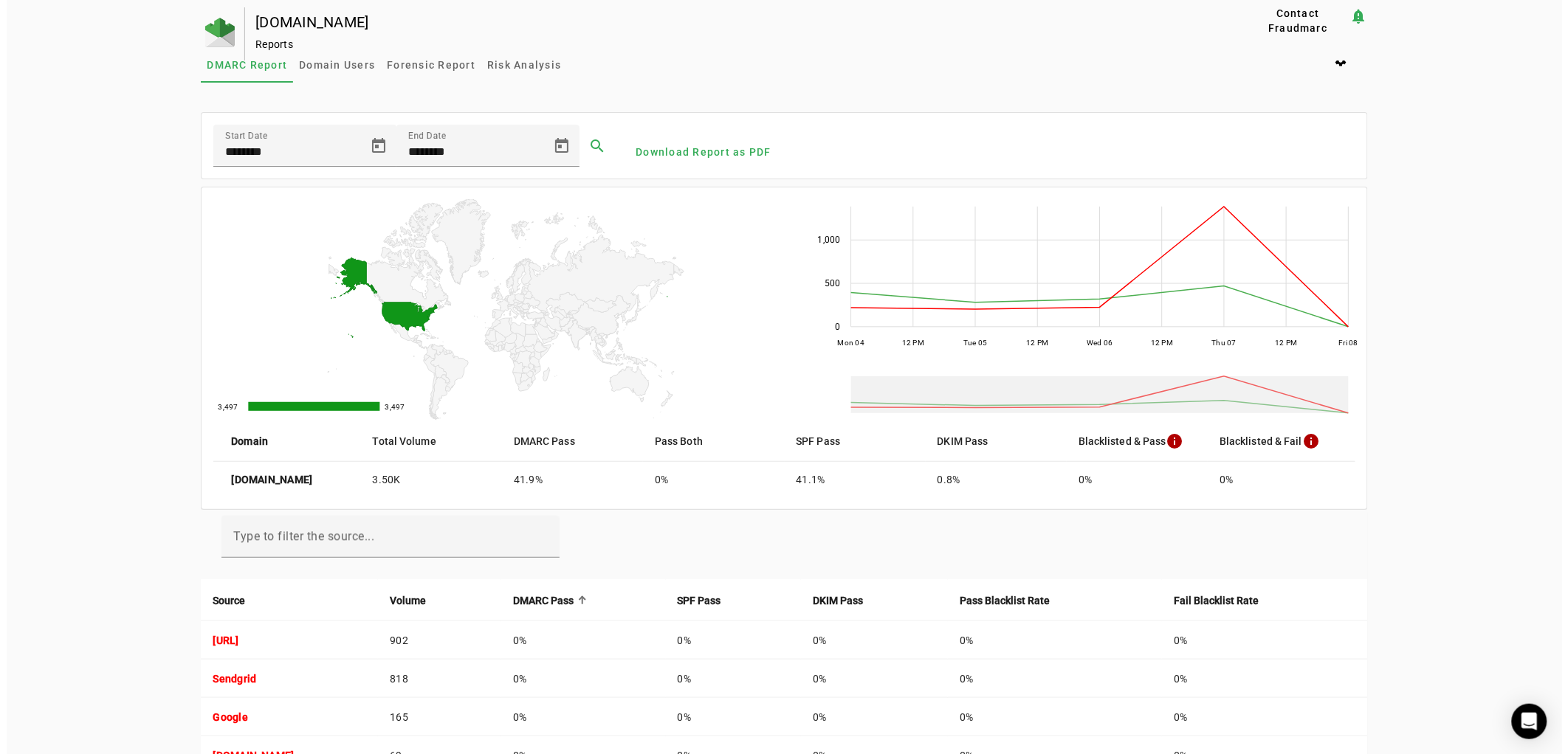
scroll to position [0, 0]
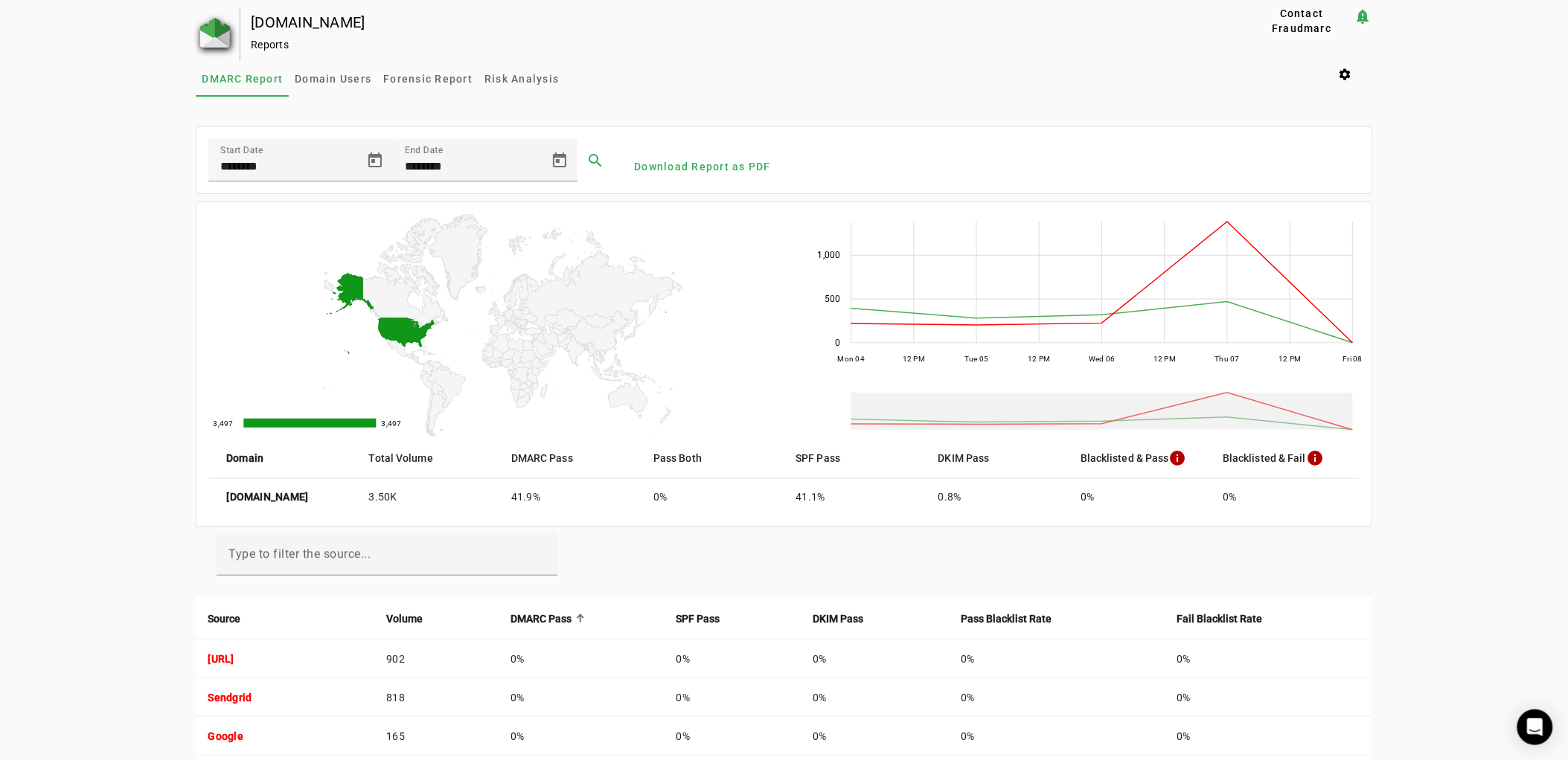
click at [206, 34] on img at bounding box center [215, 32] width 29 height 29
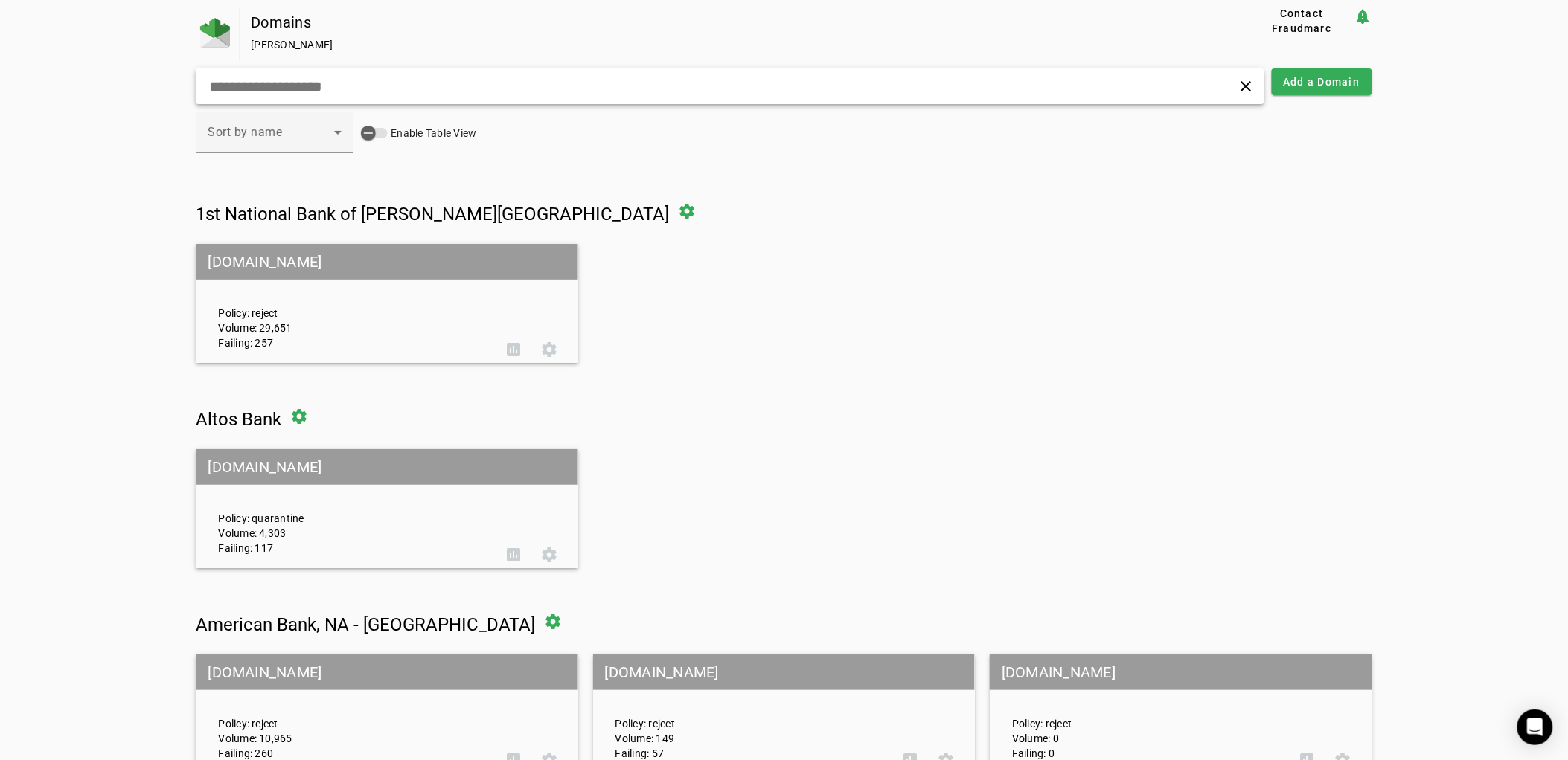
click at [348, 89] on input "text" at bounding box center [501, 85] width 587 height 17
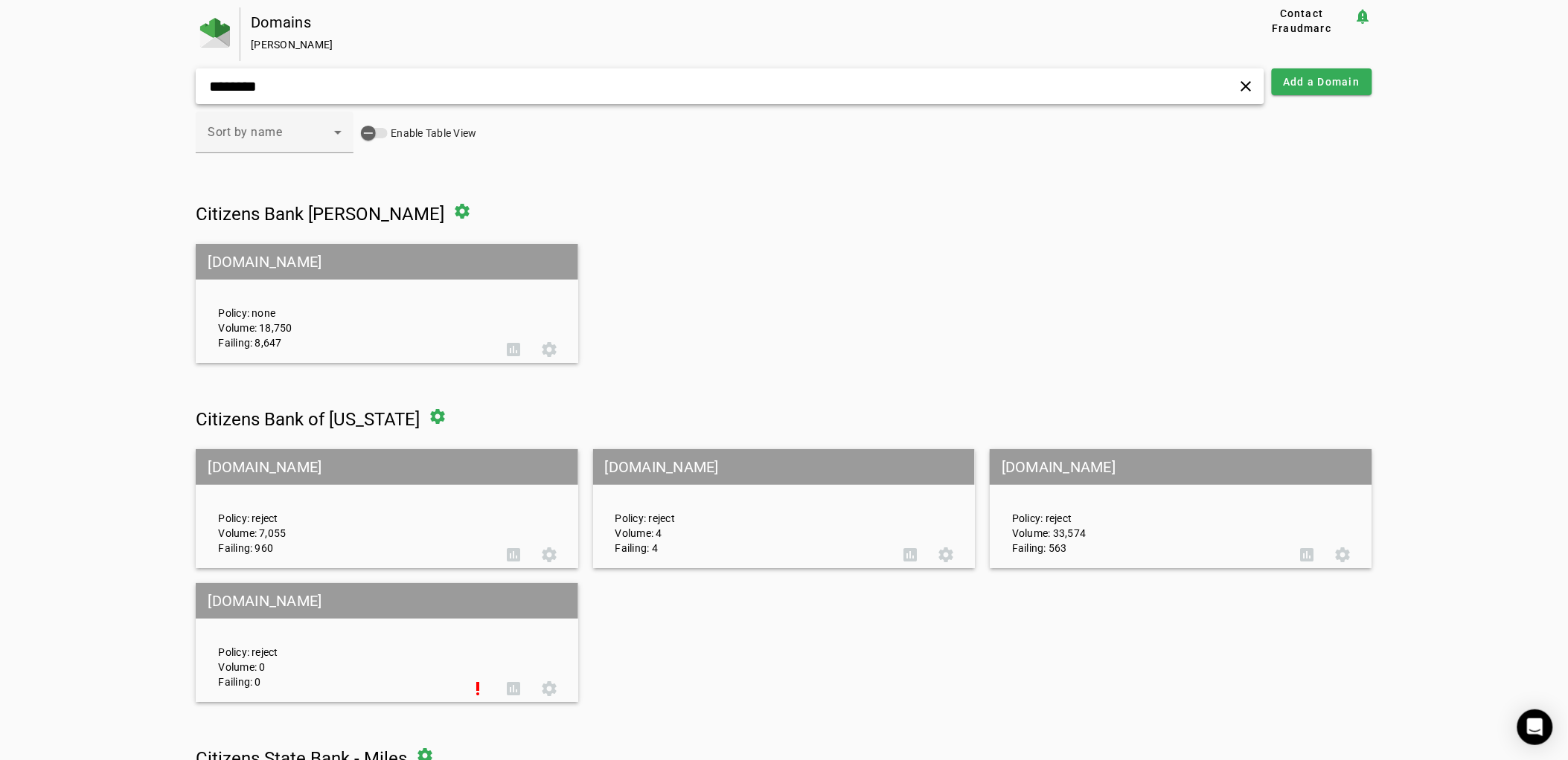
type input "********"
click at [359, 274] on mat-grid-tile-header "[DOMAIN_NAME]" at bounding box center [386, 261] width 381 height 36
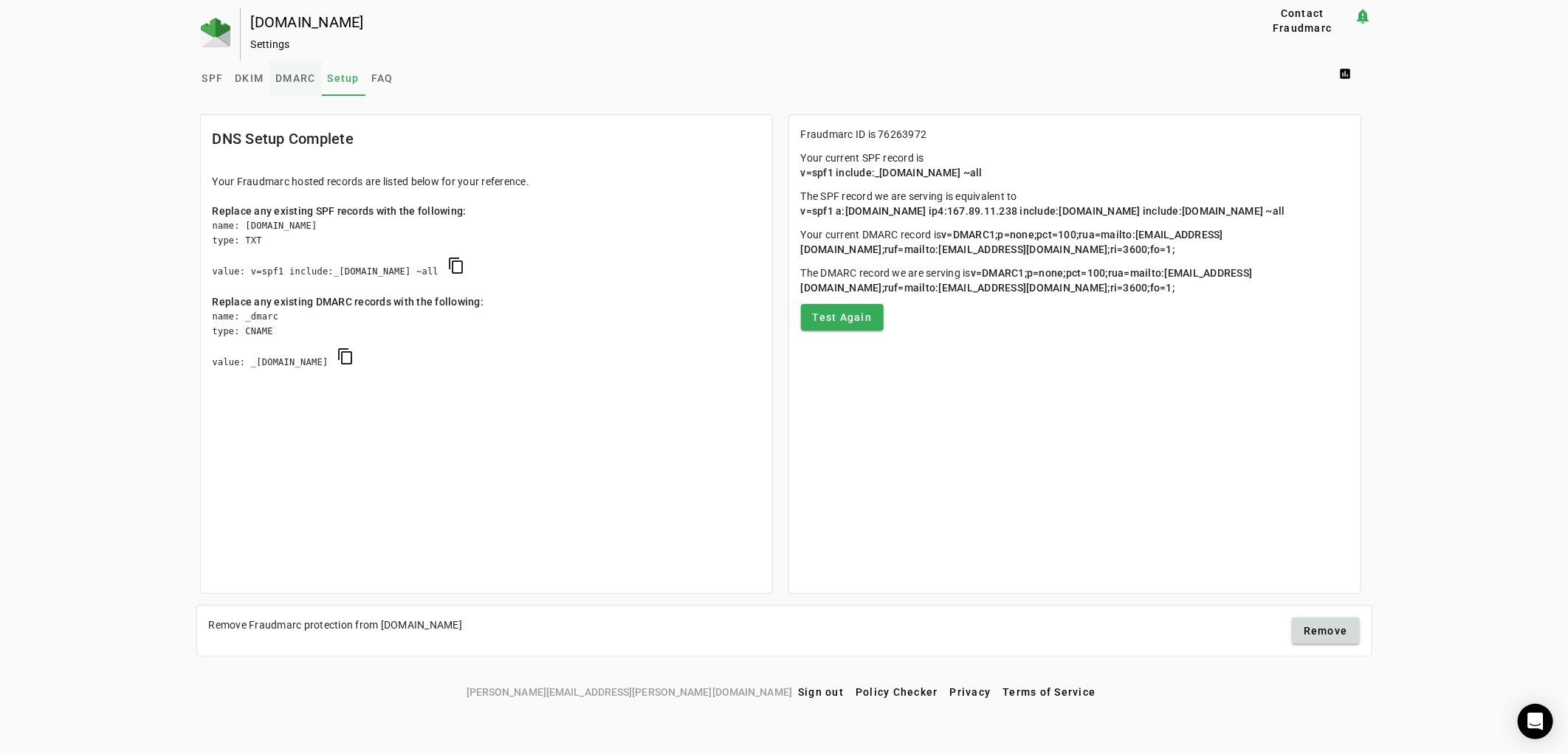
click at [285, 84] on span "DMARC" at bounding box center [296, 78] width 40 height 35
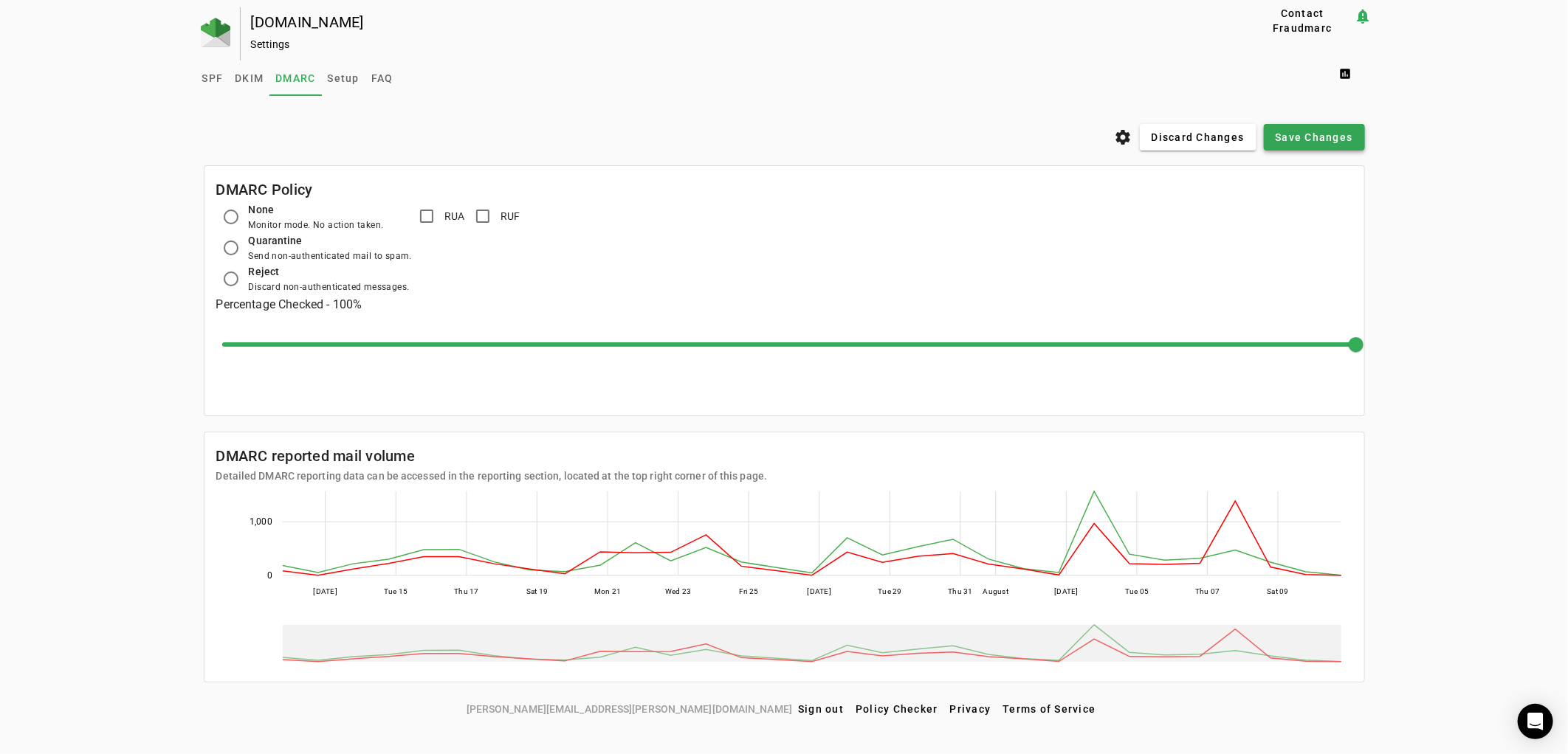
click at [1312, 140] on span "Save Changes" at bounding box center [1313, 137] width 77 height 15
